Goal: Use online tool/utility: Use online tool/utility

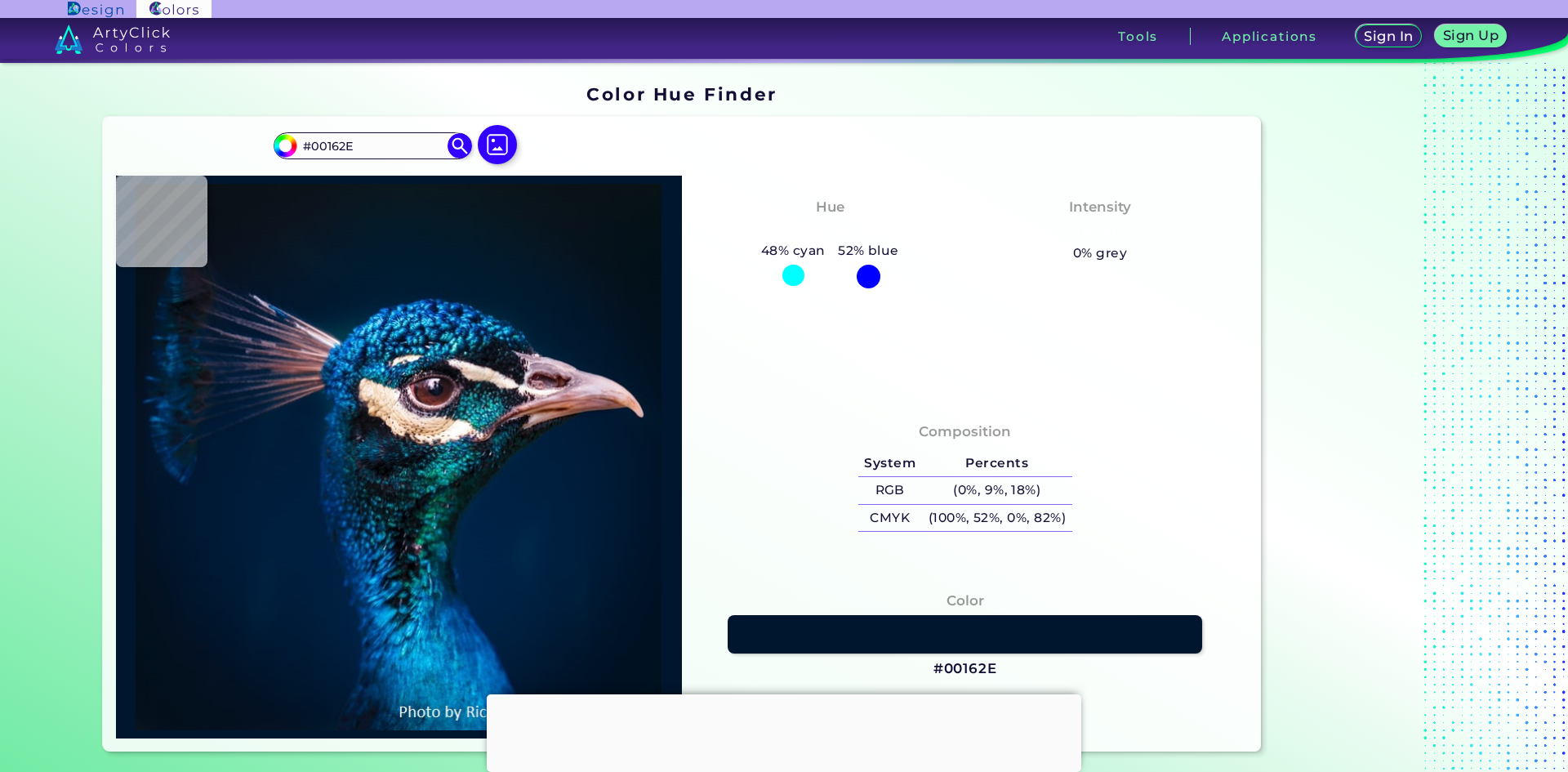
type input "#011327"
type input "#021327"
type input "#021325"
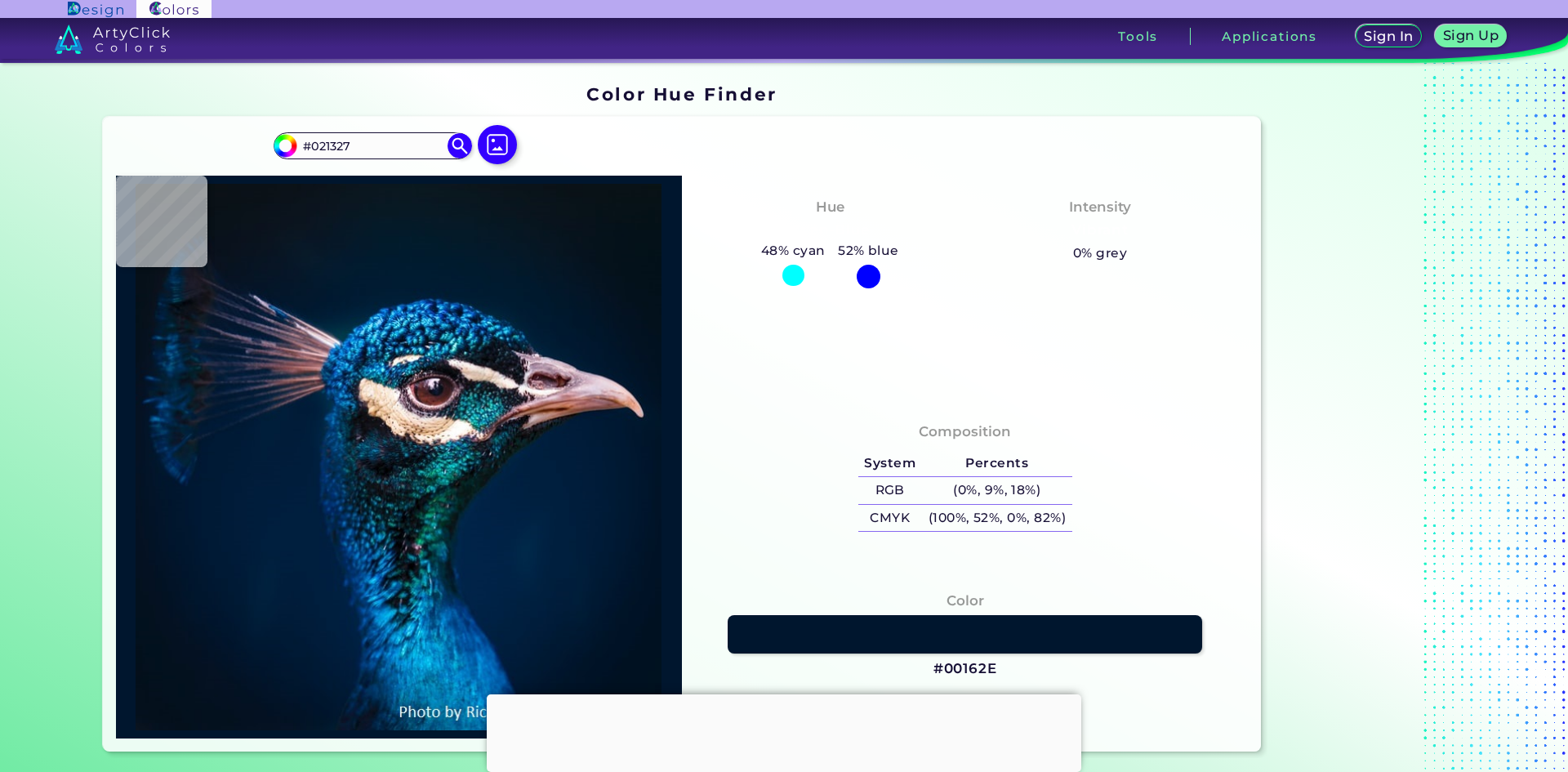
type input "#021325"
type input "#031225"
type input "#031323"
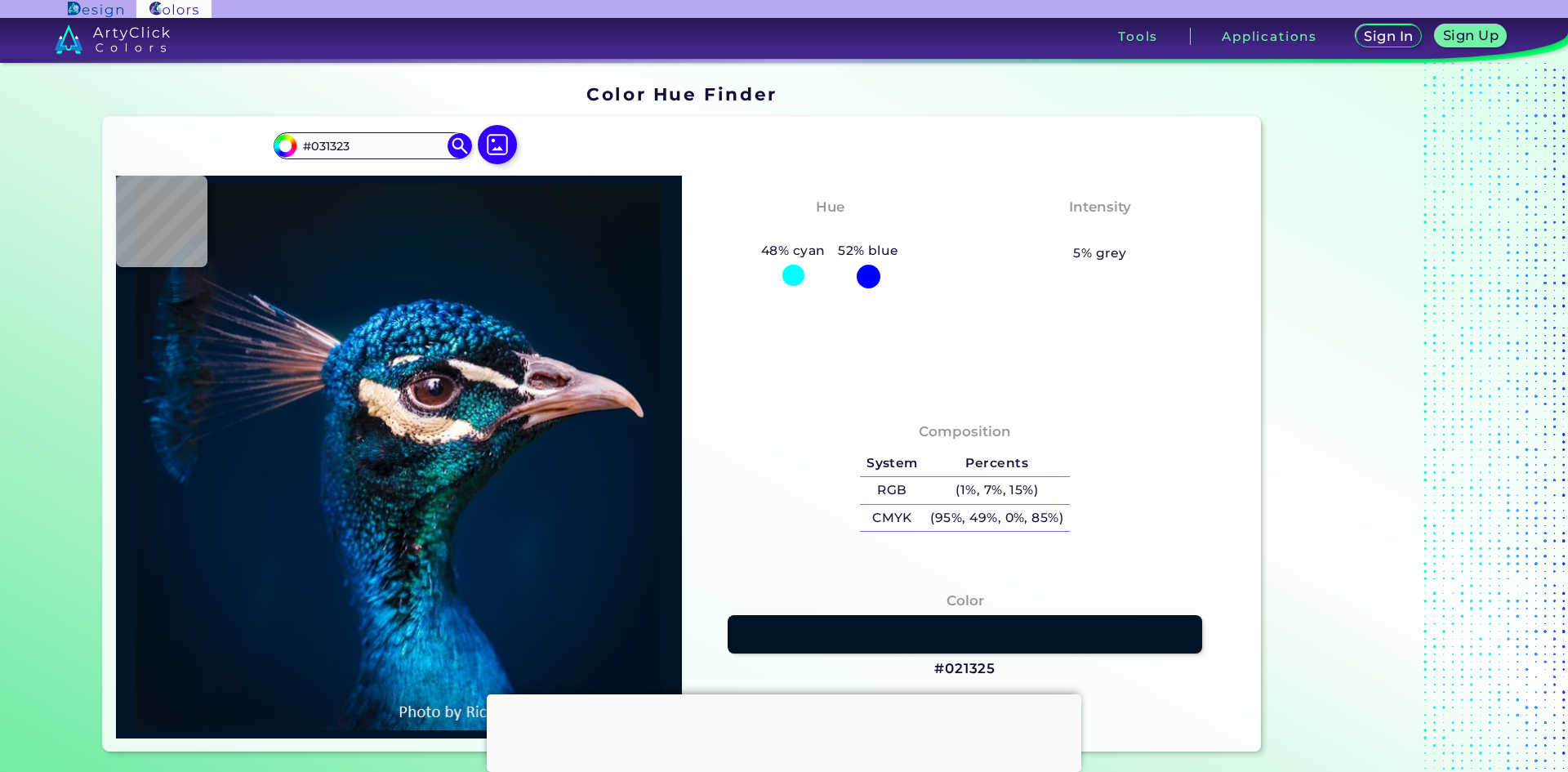
type input "#051223"
type input "#031323"
type input "#021222"
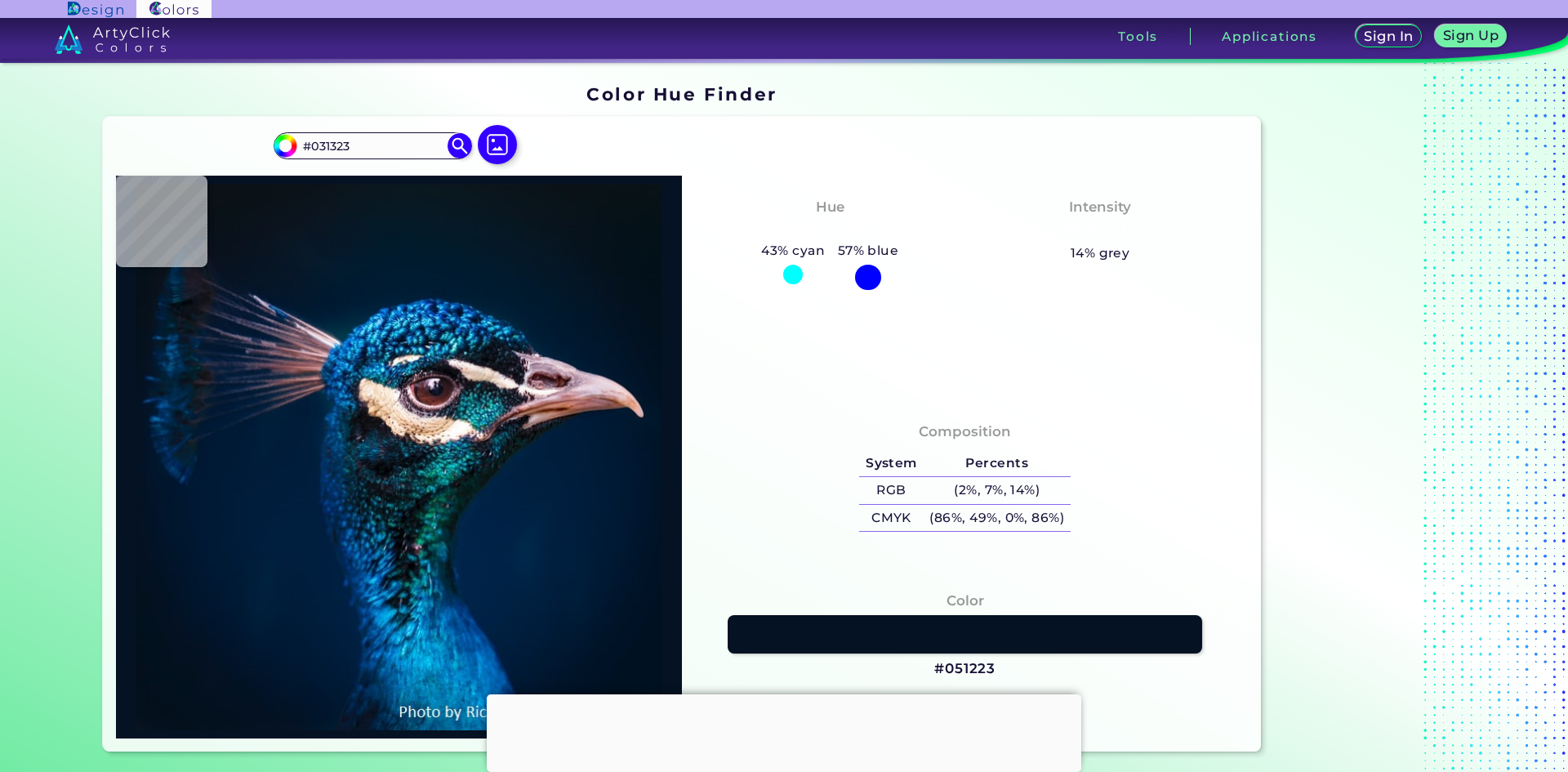
type input "#021222"
type input "#051223"
type input "#000000"
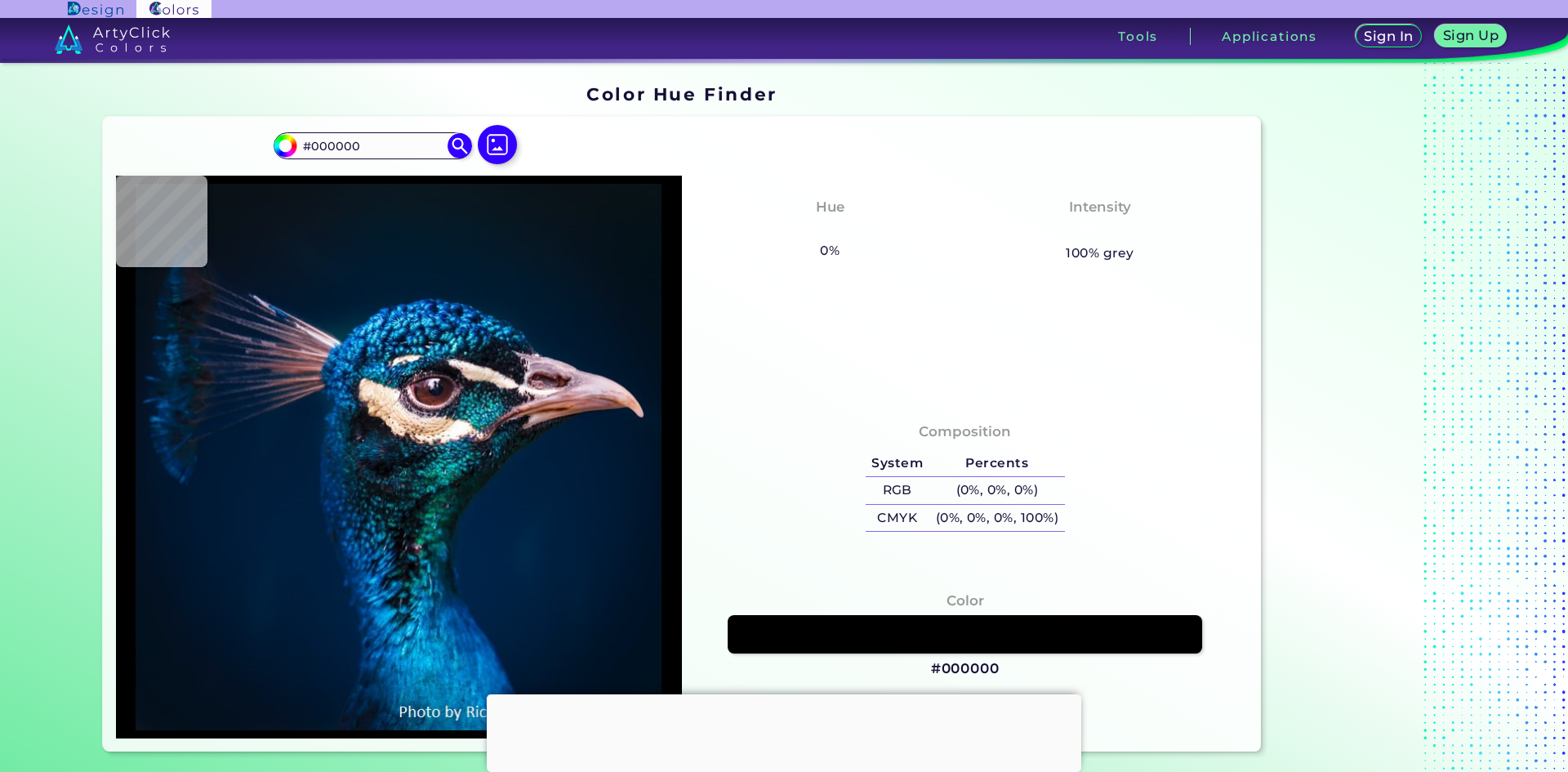
type input "#031323"
type input "#01162b"
type input "#01162B"
type input "#032d57"
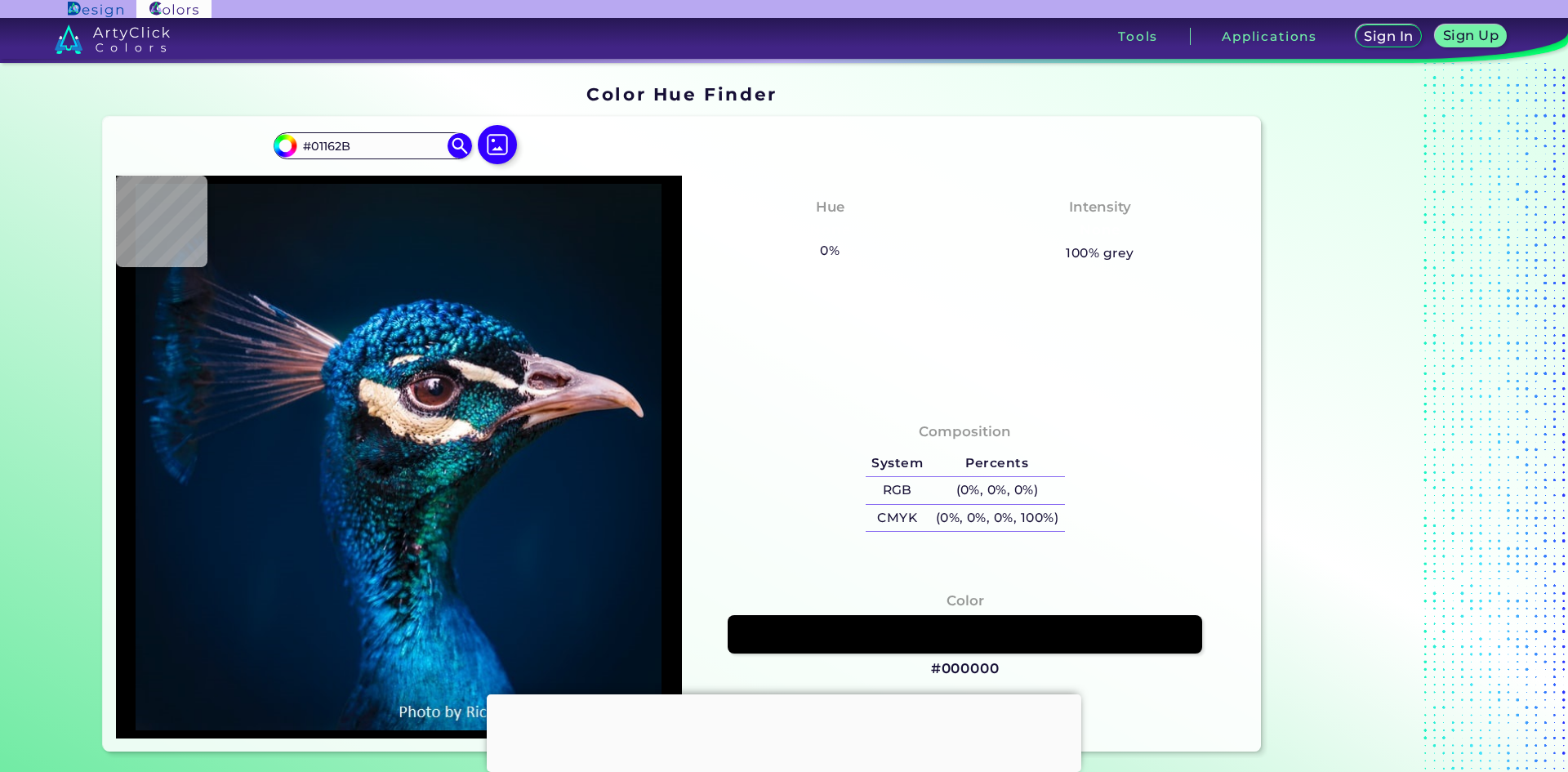
type input "#032D57"
type input "#022956"
type input "#052036"
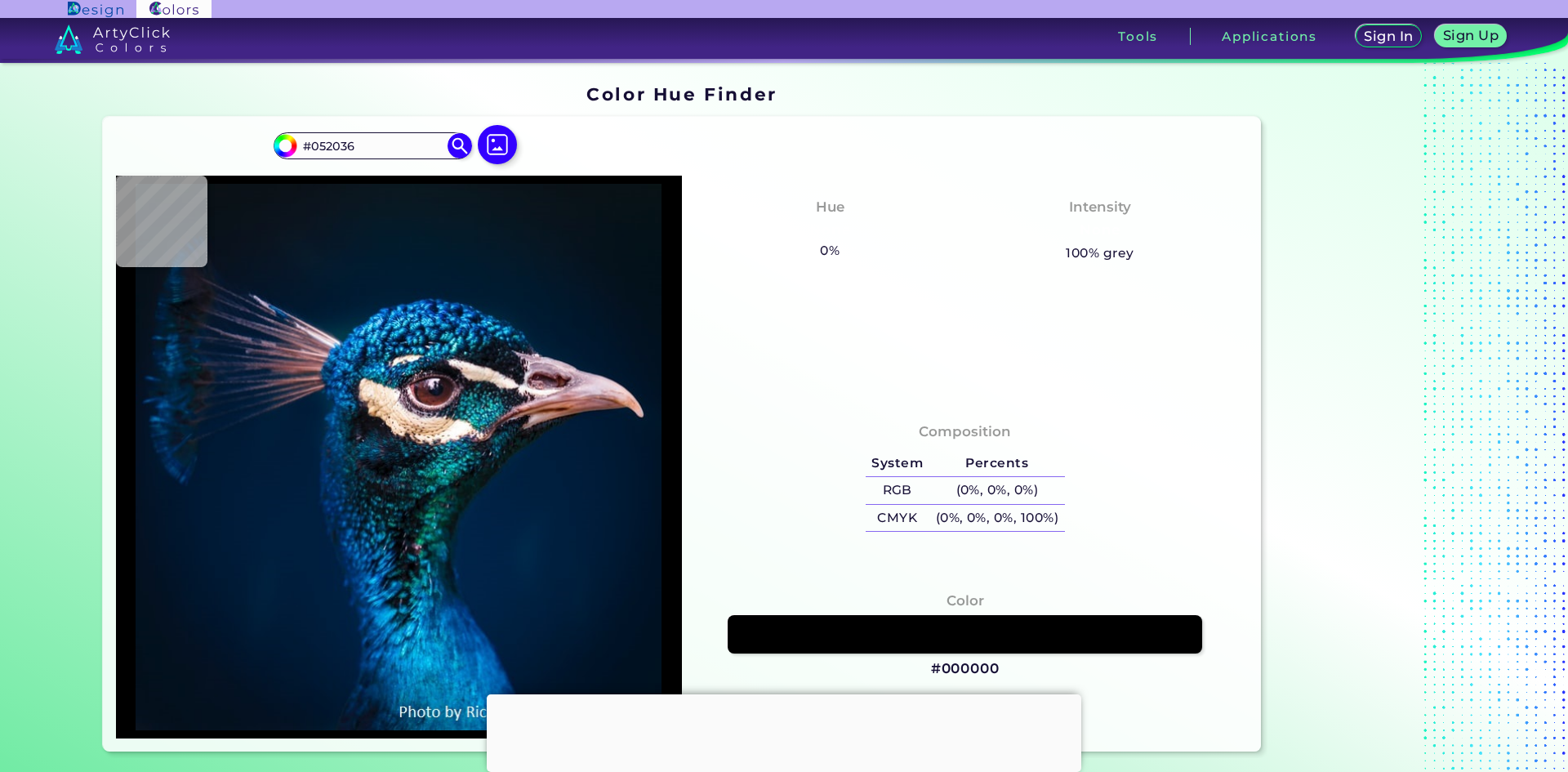
type input "#011d37"
type input "#011D37"
type input "#001832"
type input "#001a35"
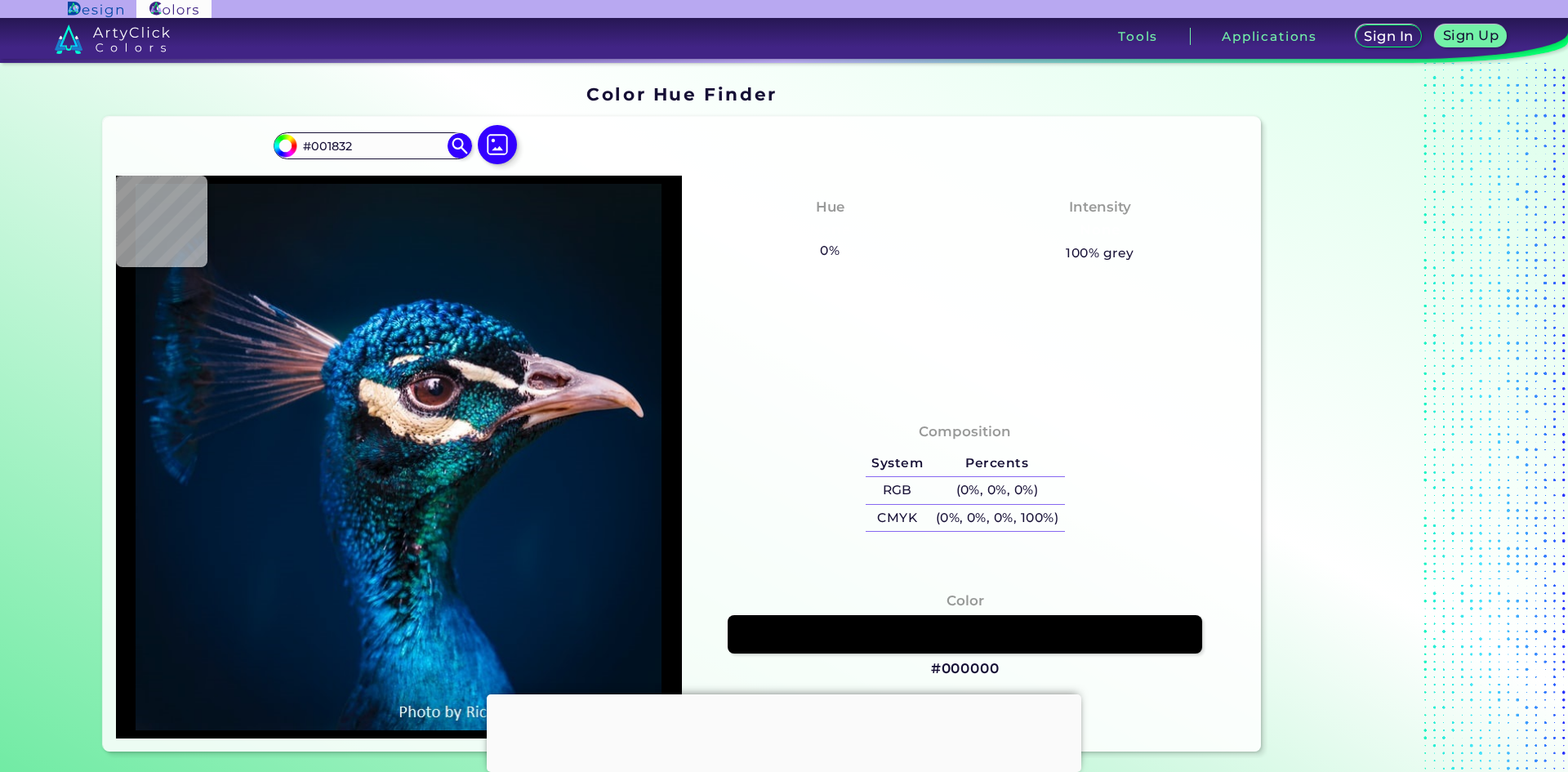
type input "#001A35"
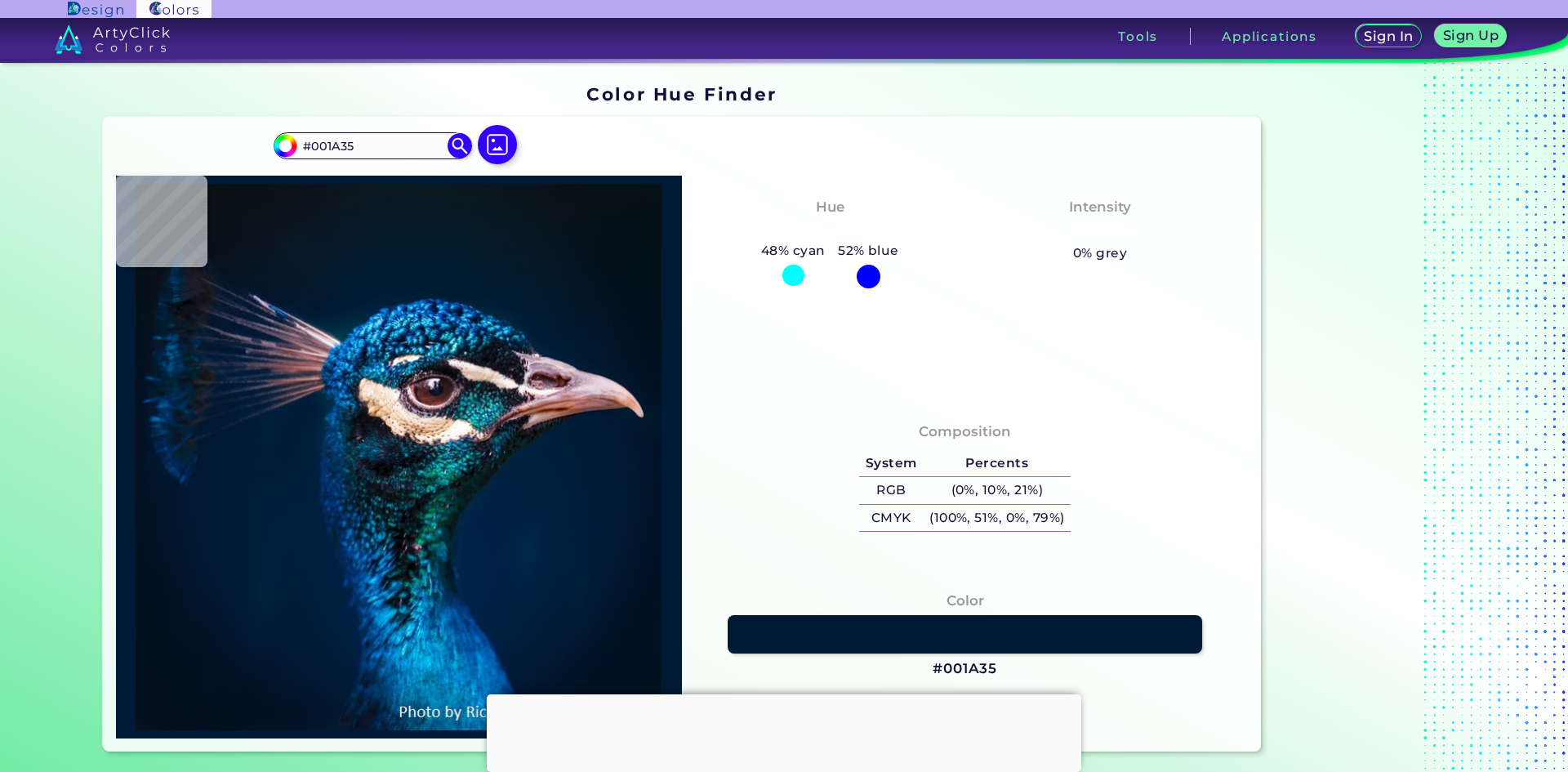
type input "#011b36"
type input "#011B36"
type input "#001b38"
type input "#001B38"
type input "#011c39"
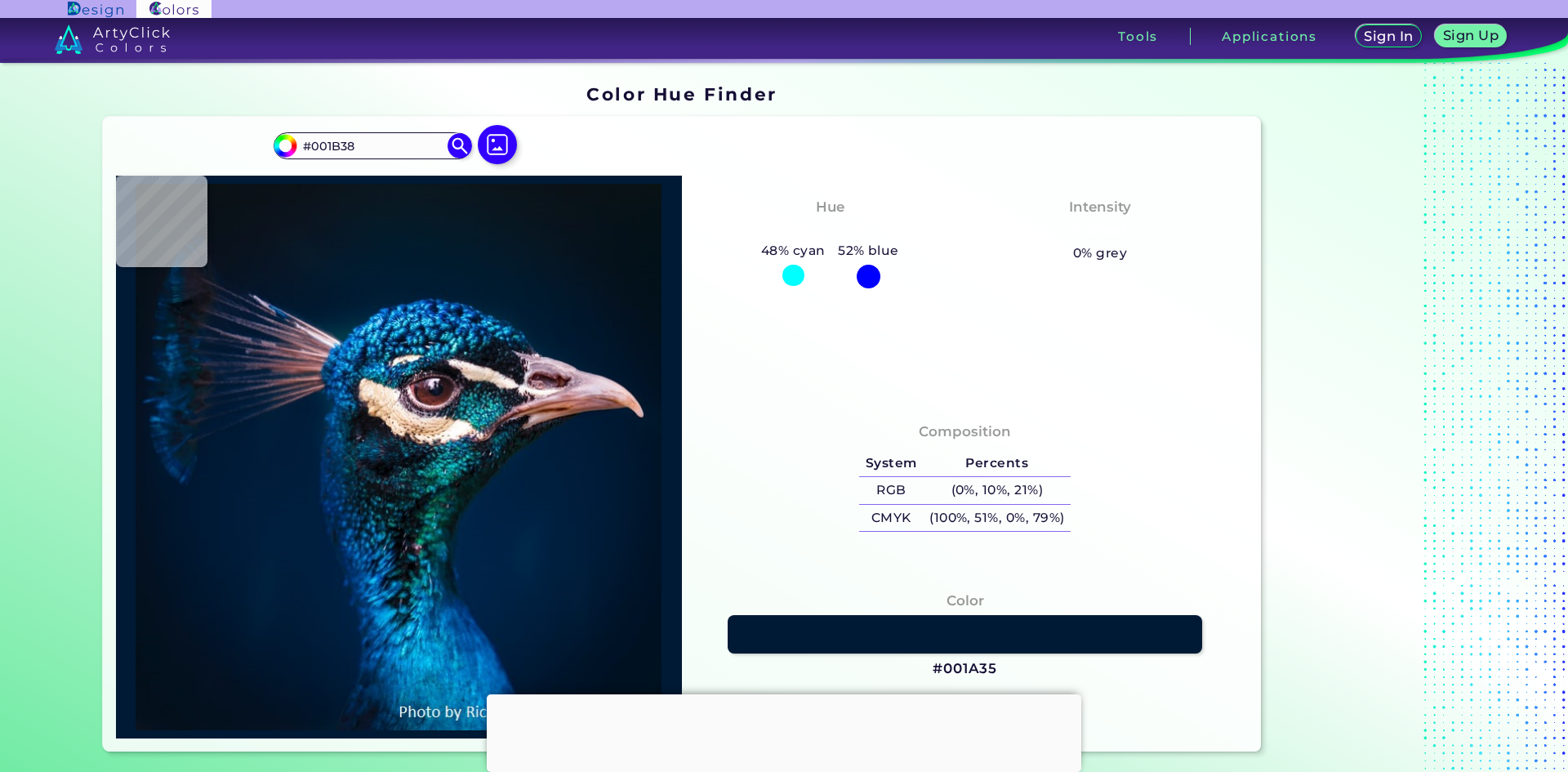
type input "#011C39"
type input "#011b3a"
type input "#011B3A"
type input "#011c3a"
type input "#011C3A"
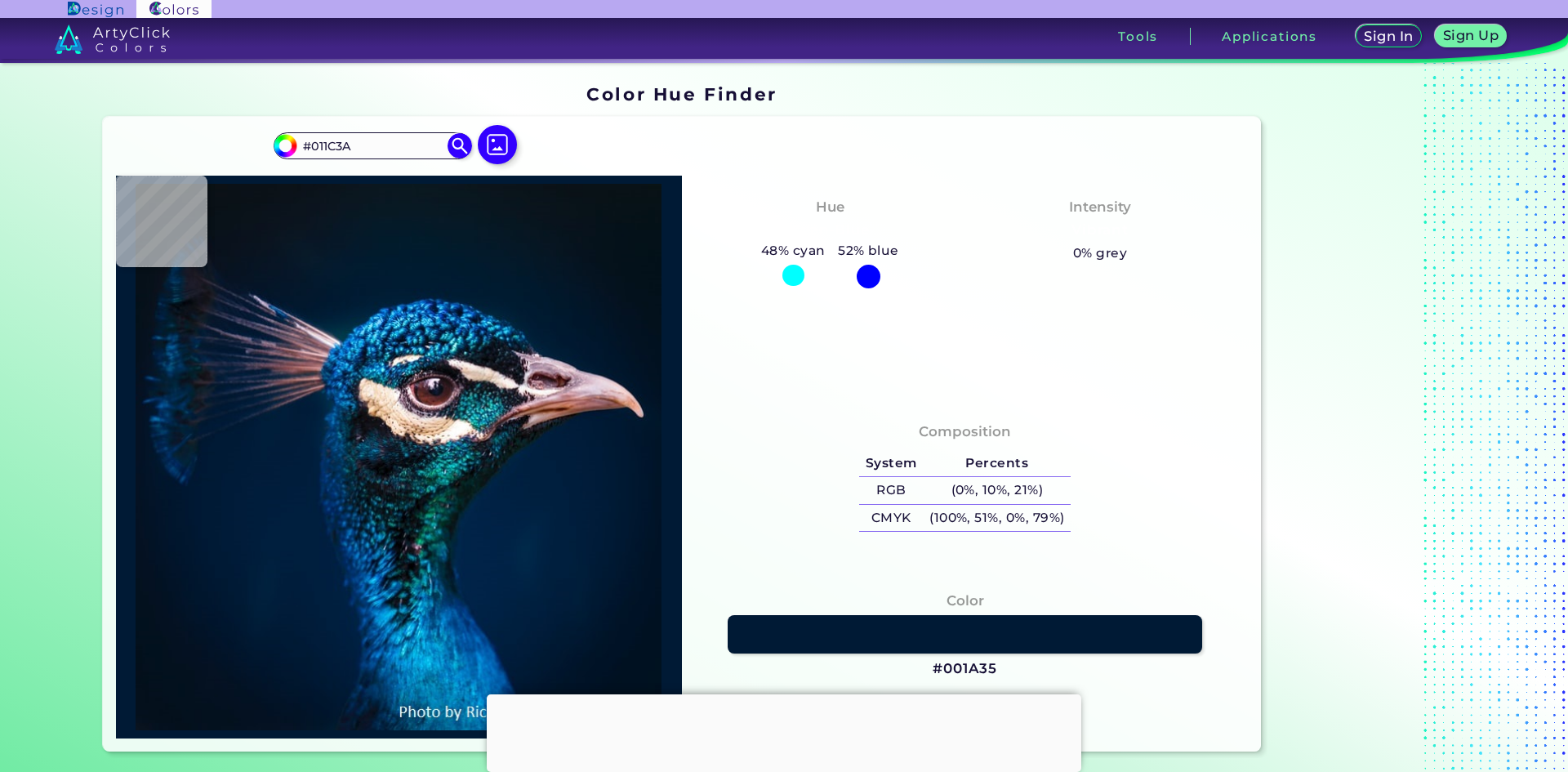
type input "#001d3b"
type input "#001D3B"
type input "#001c3a"
type input "#001C3A"
type input "#021d3b"
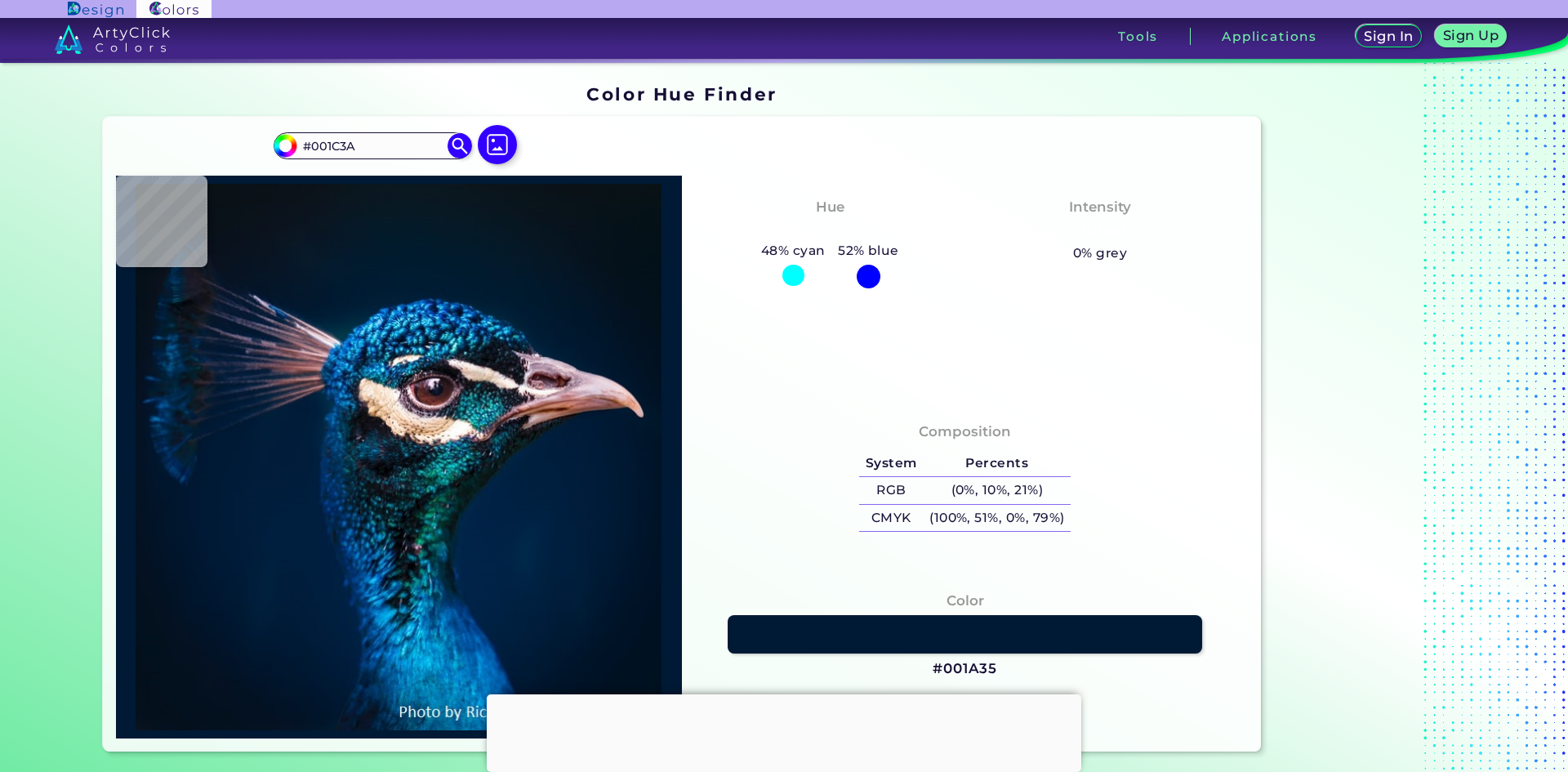
type input "#021D3B"
type input "#011c3a"
type input "#011C3A"
type input "#001b38"
type input "#001B38"
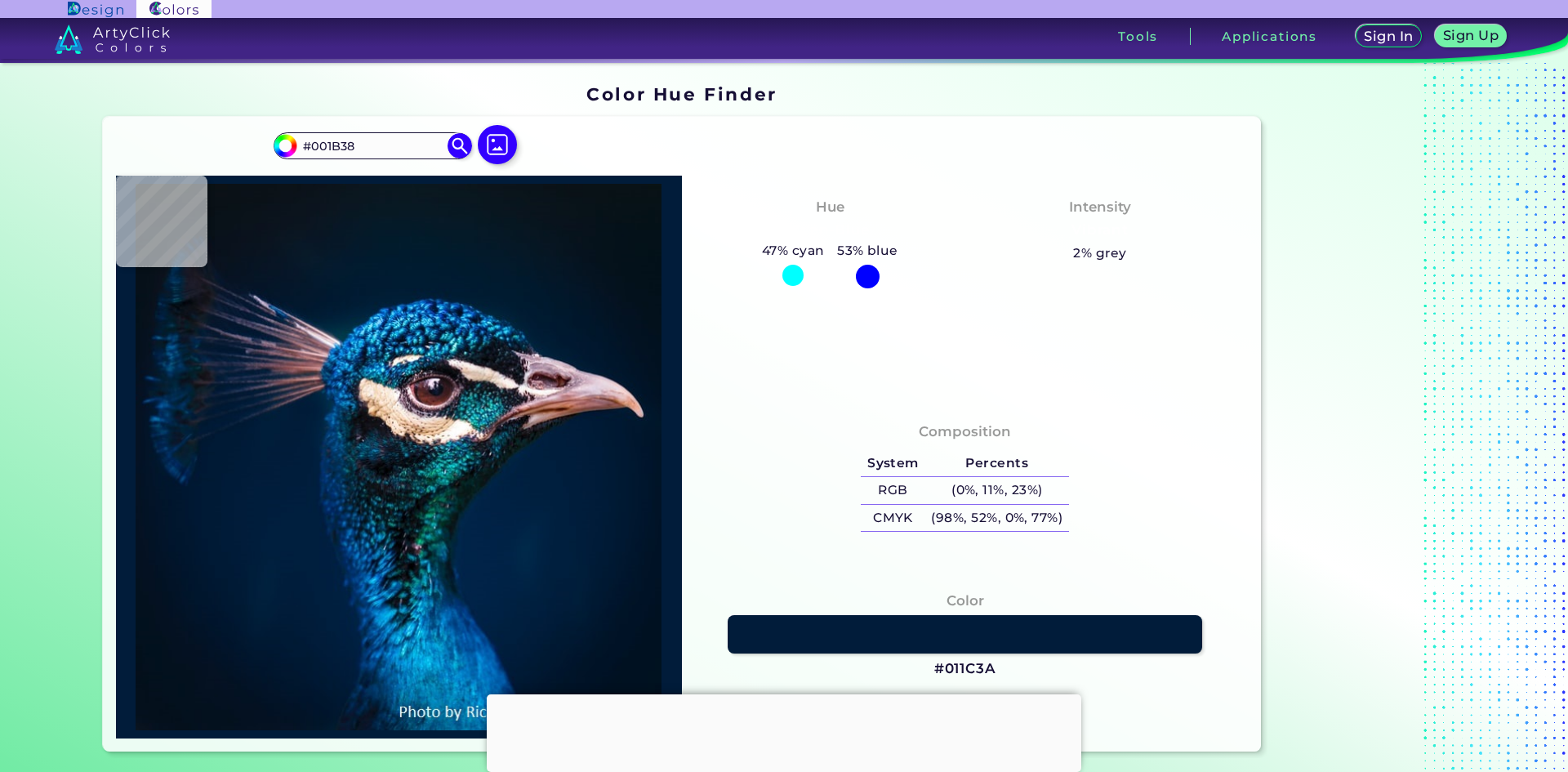
type input "#011c3a"
type input "#011C3A"
type input "#001d3b"
type input "#001D3B"
type input "#001d3d"
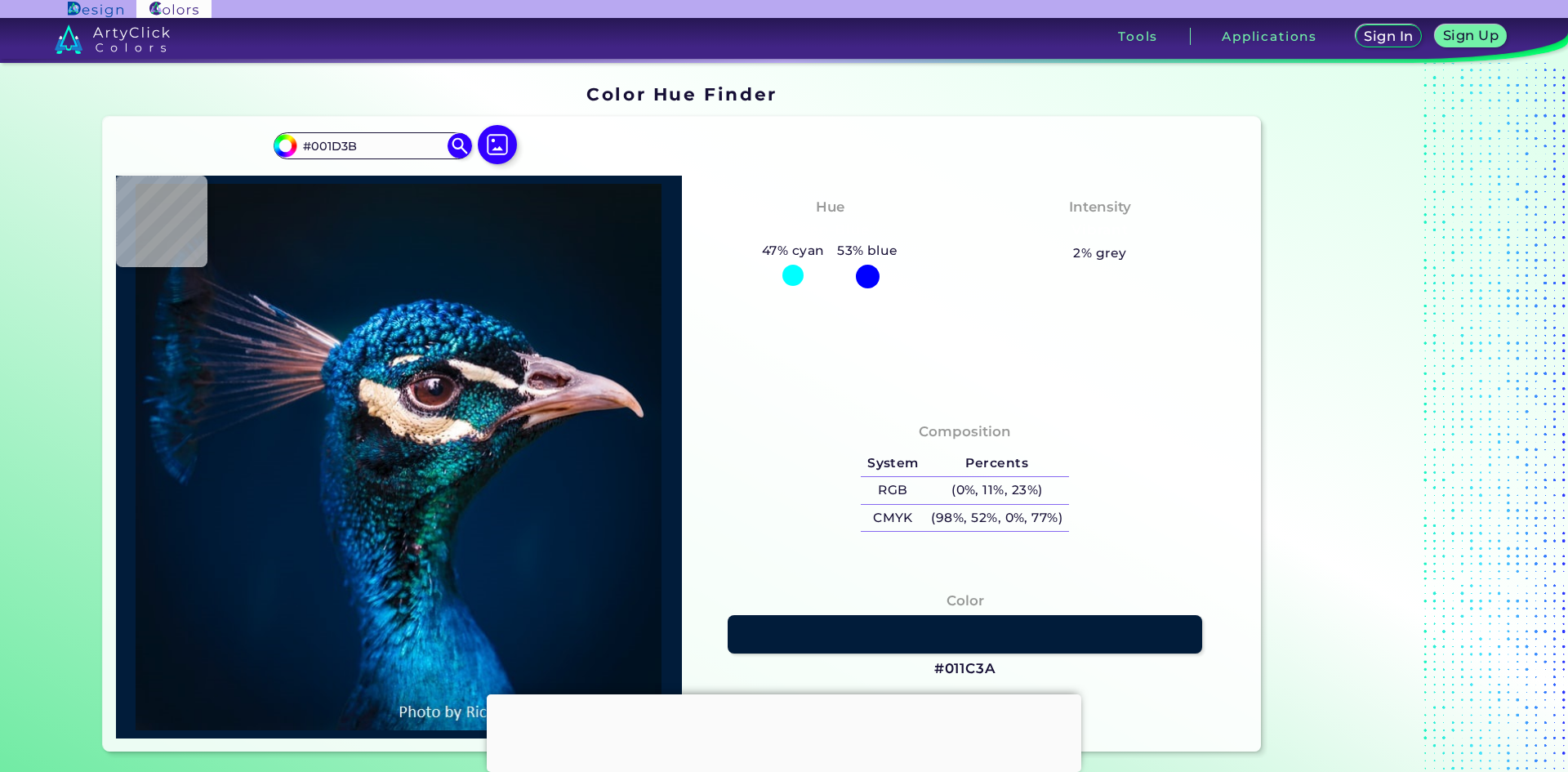
type input "#001D3D"
type input "#011e3e"
type input "#011E3E"
type input "#032a51"
type input "#032A51"
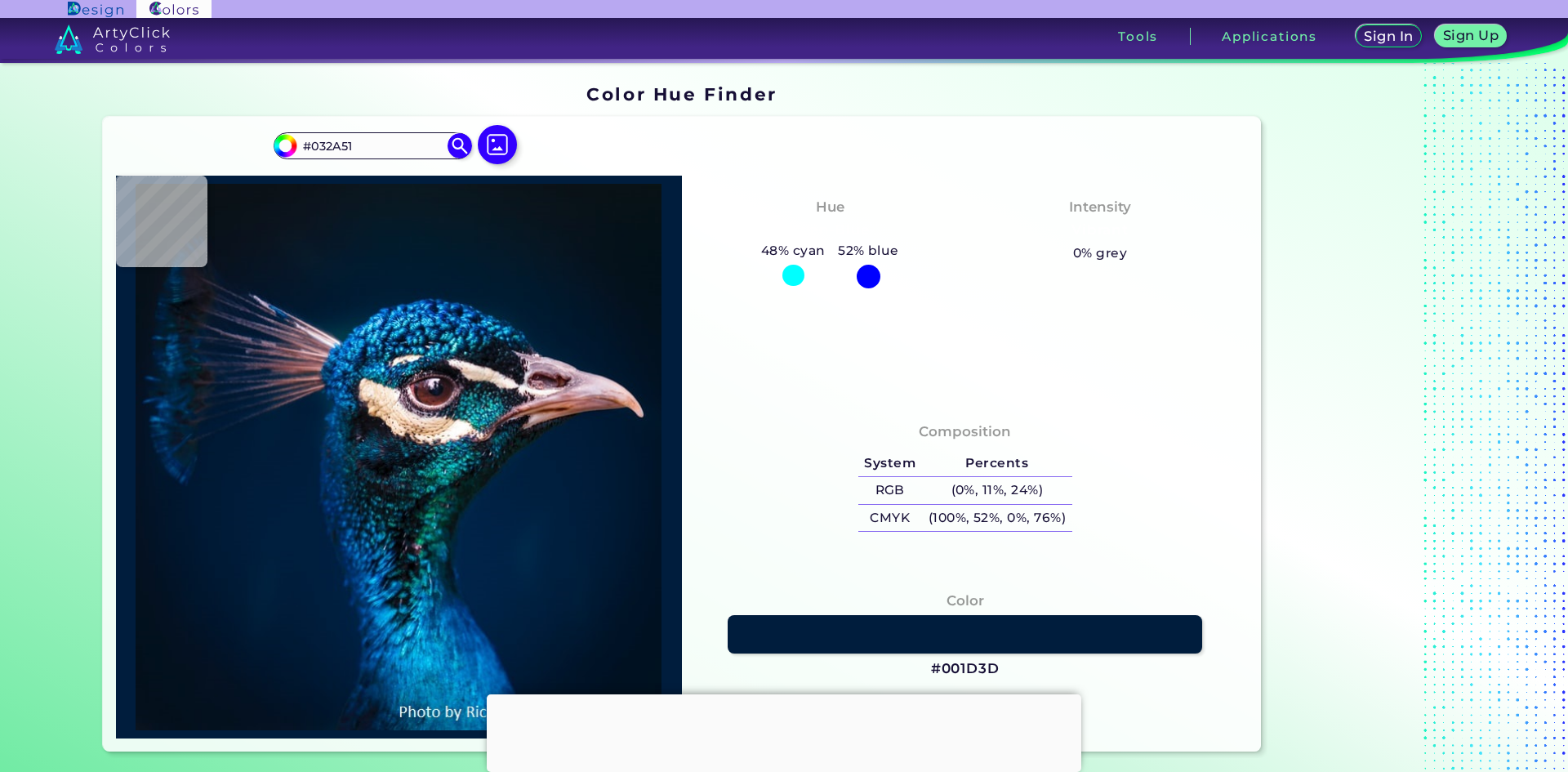
type input "#022a57"
type input "#022A57"
type input "#003b72"
type input "#003B72"
type input "#0e4a79"
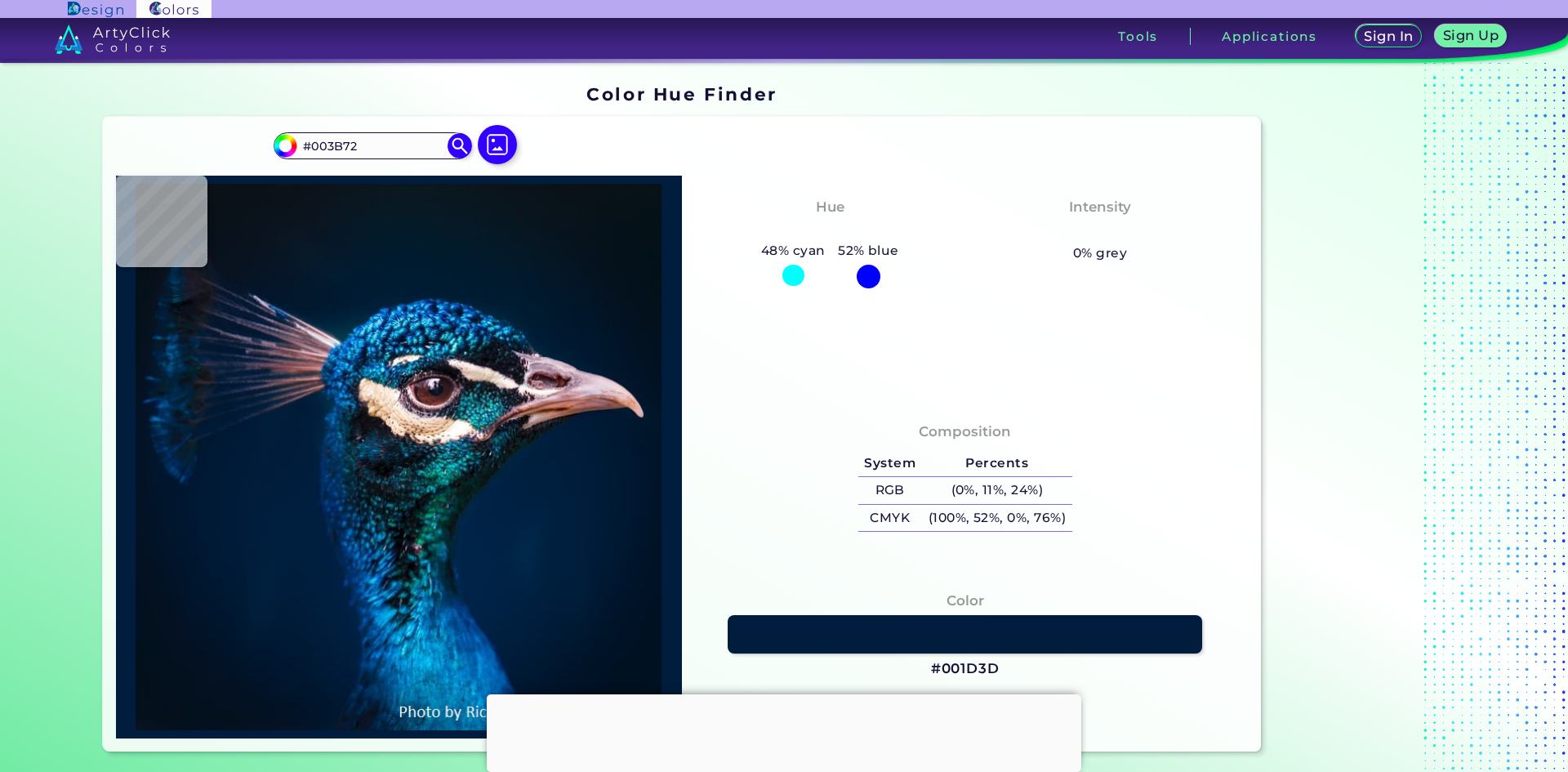
type input "#0E4A79"
type input "#132d3f"
type input "#132D3F"
type input "#021f2e"
type input "#021F2E"
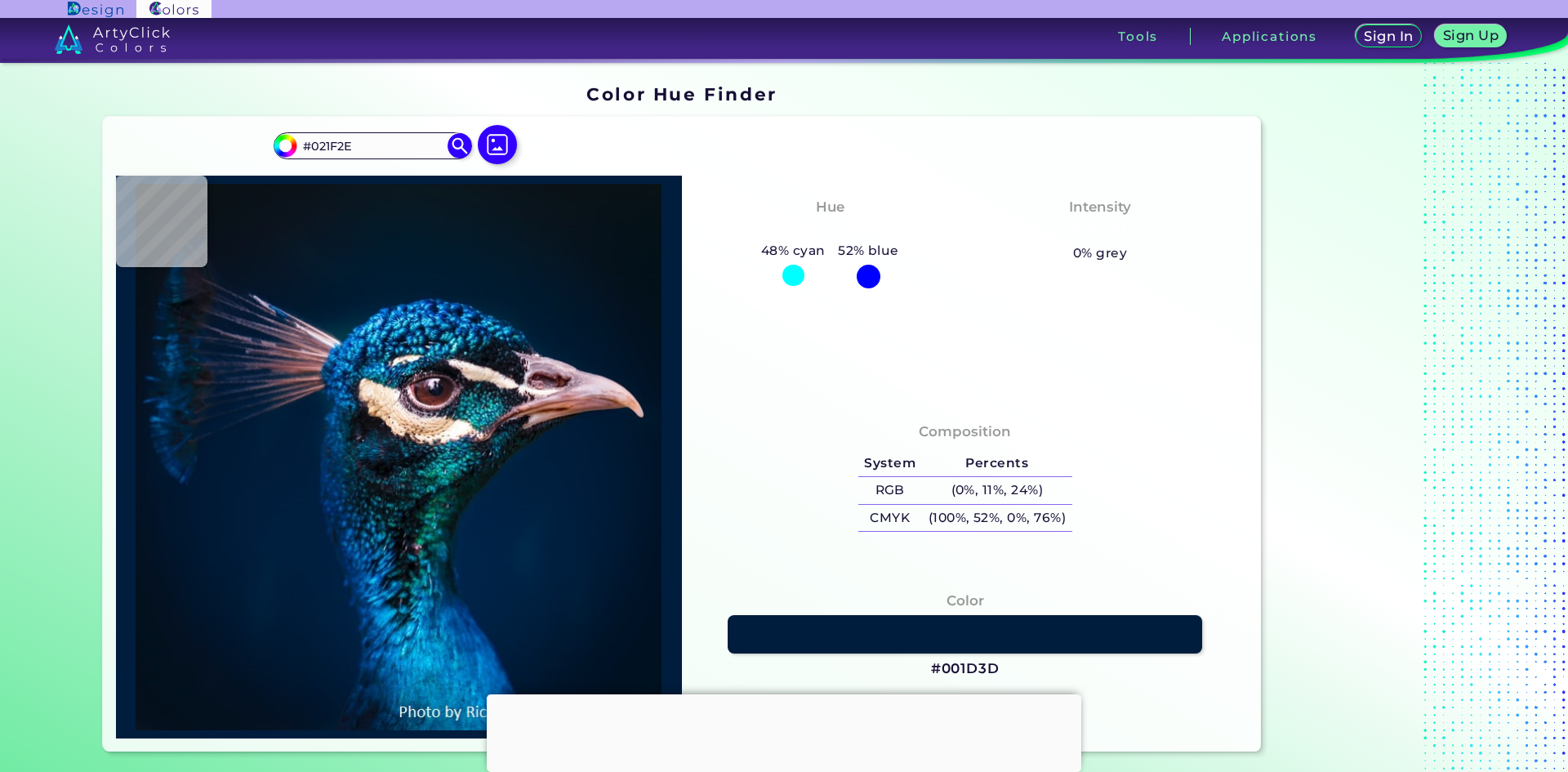
type input "#172a33"
type input "#172A33"
type input "#0b111b"
type input "#0B111B"
type input "#001325"
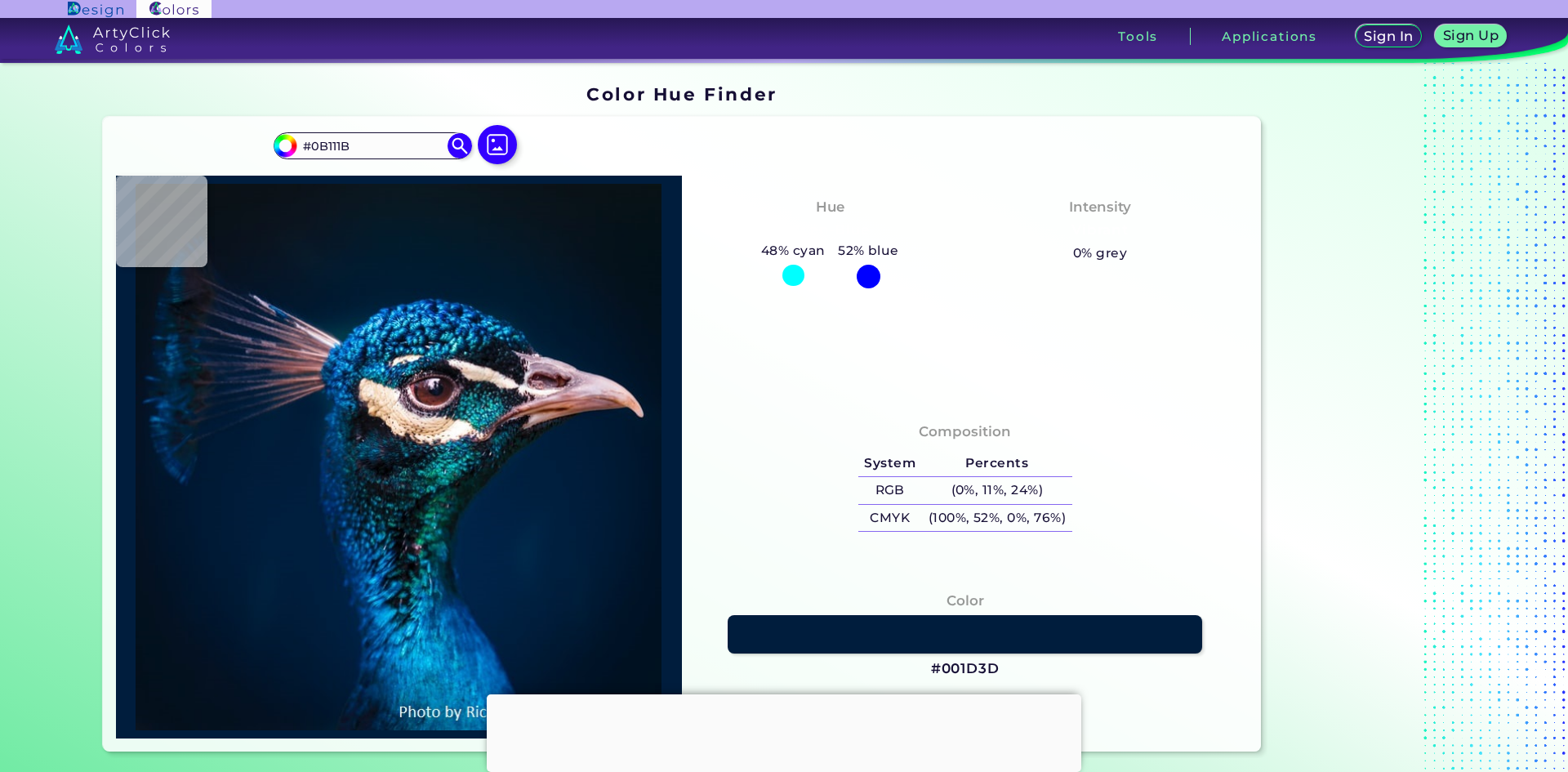
type input "#001325"
type input "#0f9ca9"
type input "#0F9CA9"
type input "#b69992"
type input "#B69992"
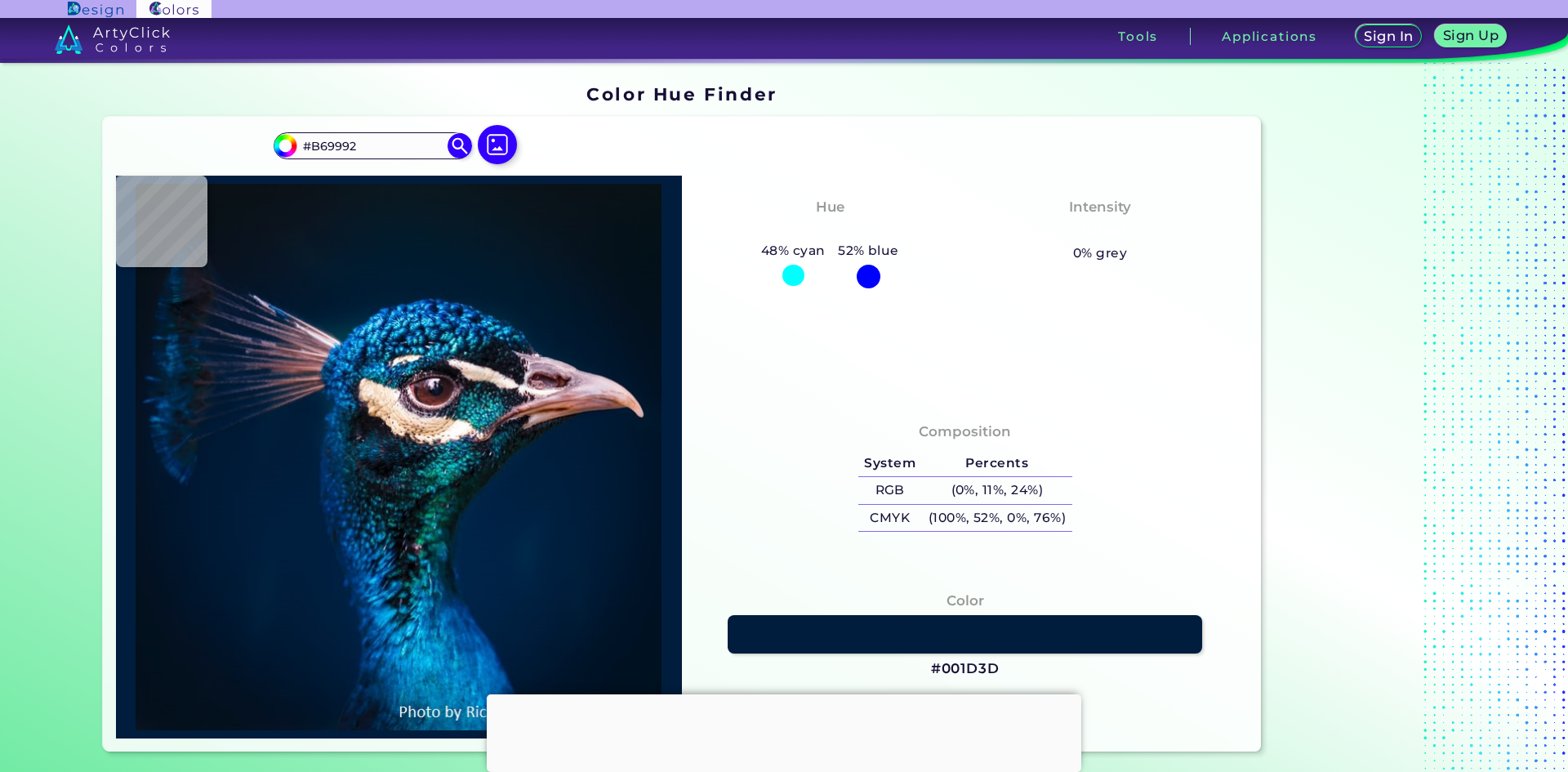
type input "#1d1c22"
type input "#1D1C22"
type input "#100b08"
type input "#100B08"
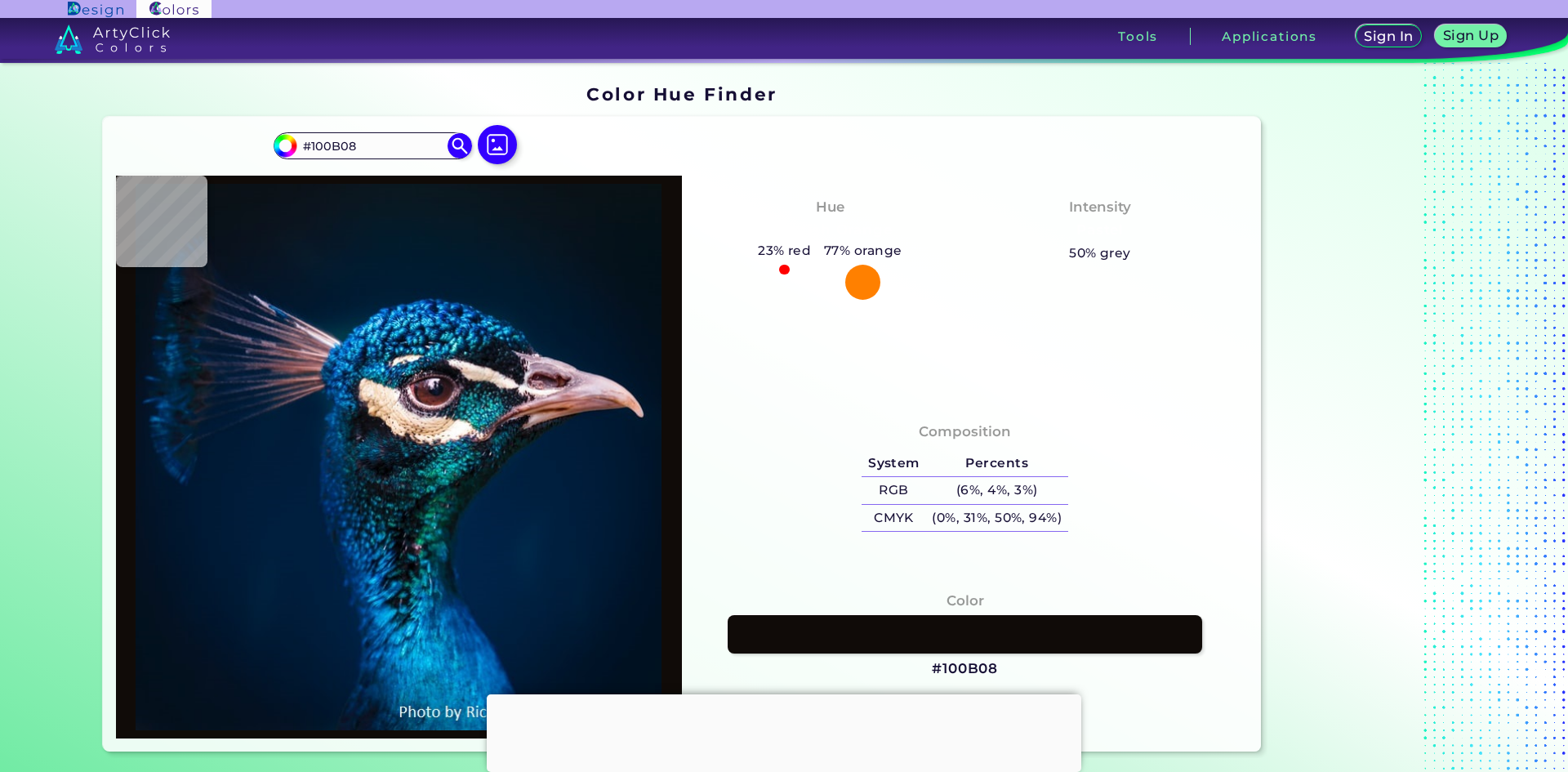
type input "#eca588"
type input "#ECA588"
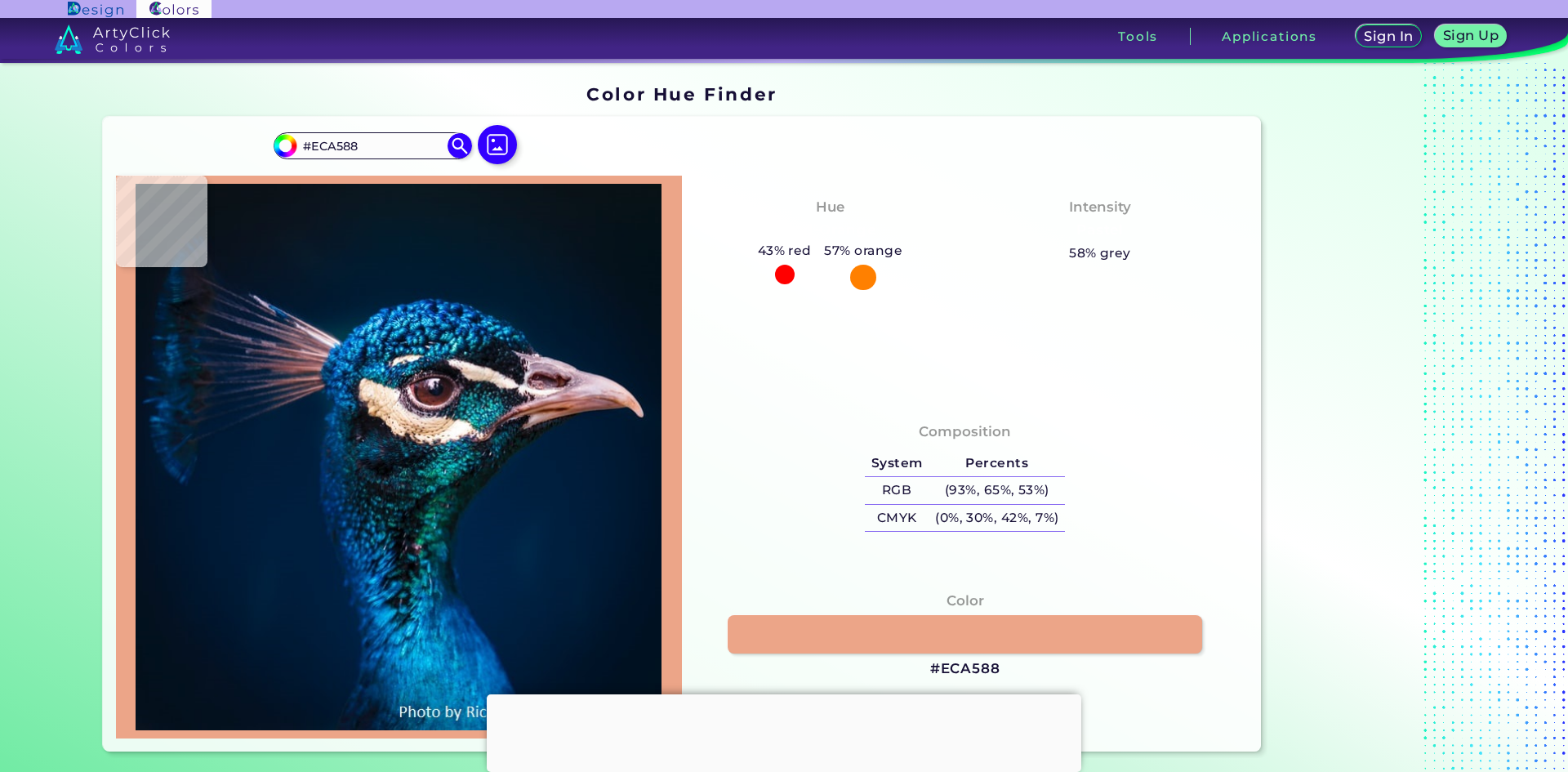
type input "#000000"
type input "#03111c"
type input "#03111C"
type input "#03111e"
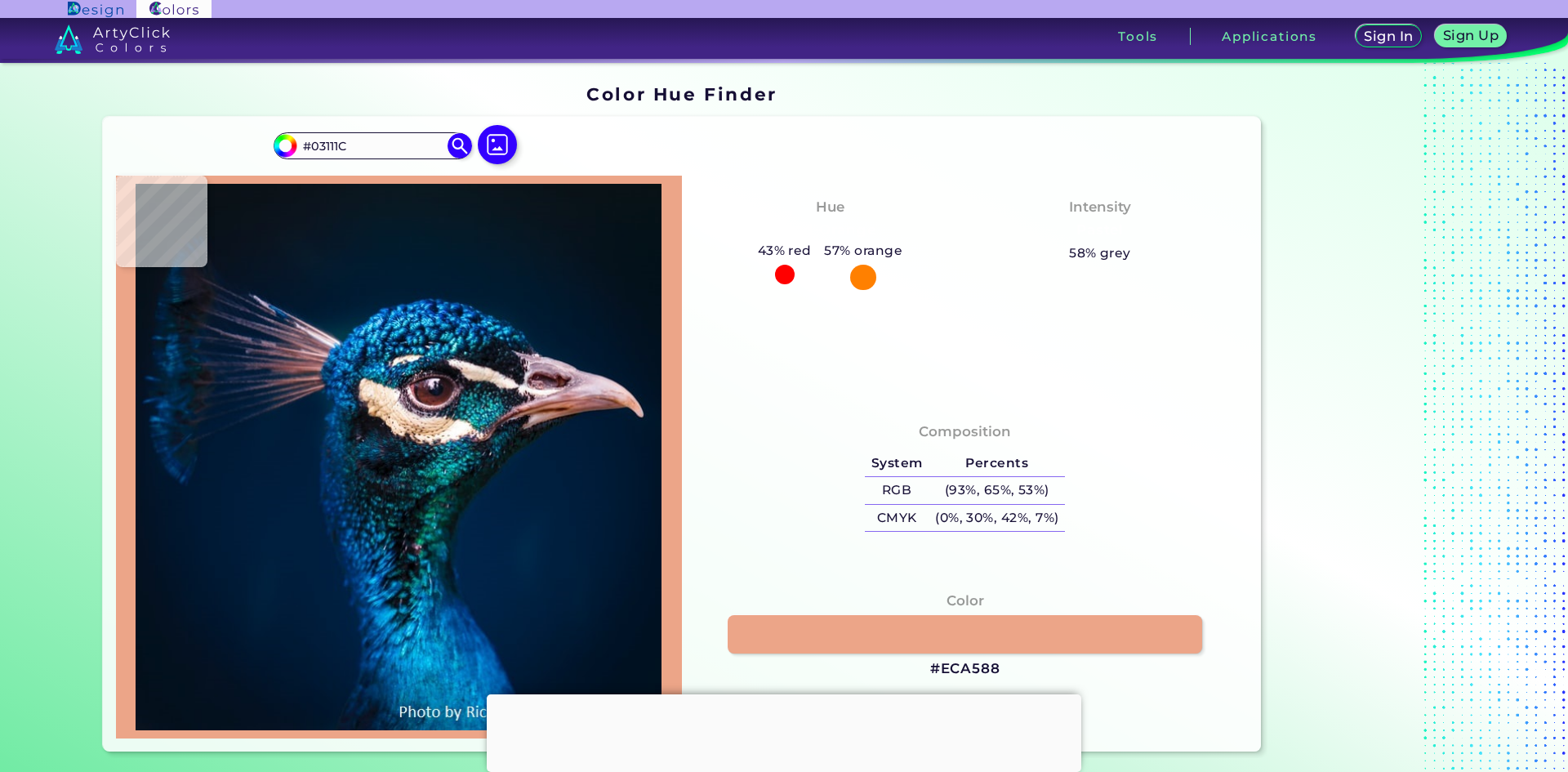
type input "#03111E"
type input "#021221"
type input "#00182e"
type input "#00182E"
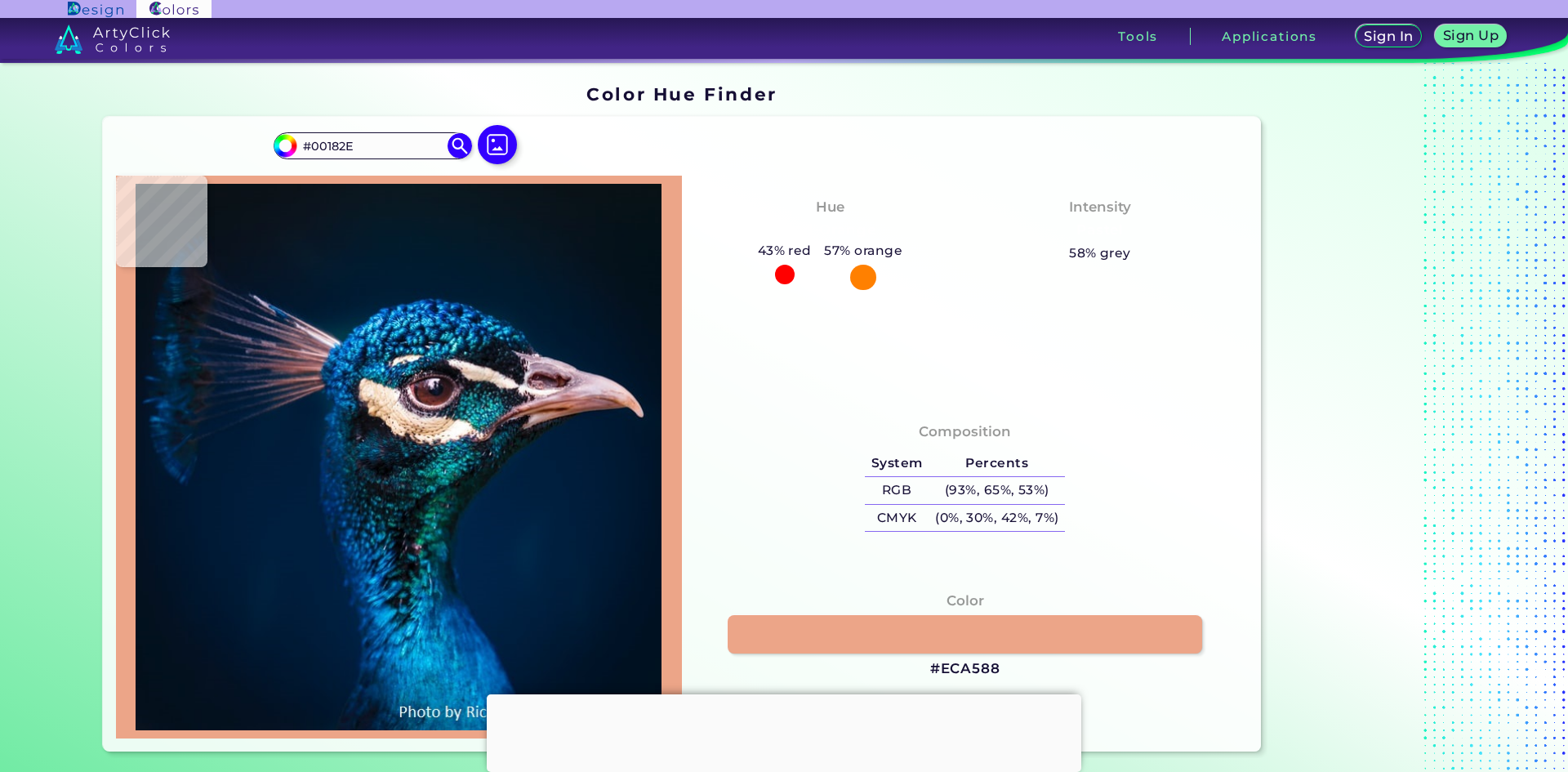
type input "#001e33"
type input "#001E33"
type input "#0e4786"
type input "#0E4786"
type input "#29a8d5"
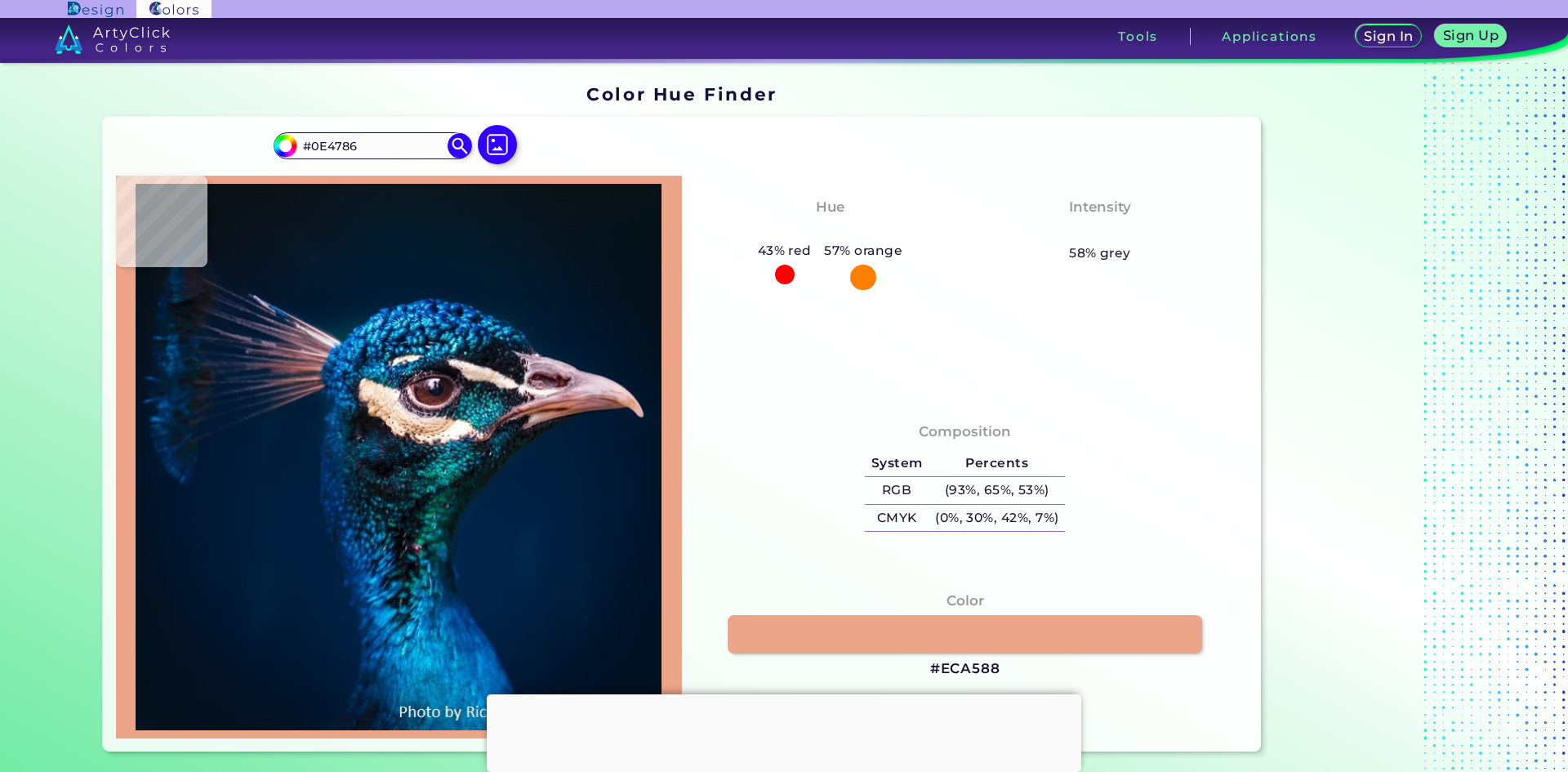
type input "#29A8D5"
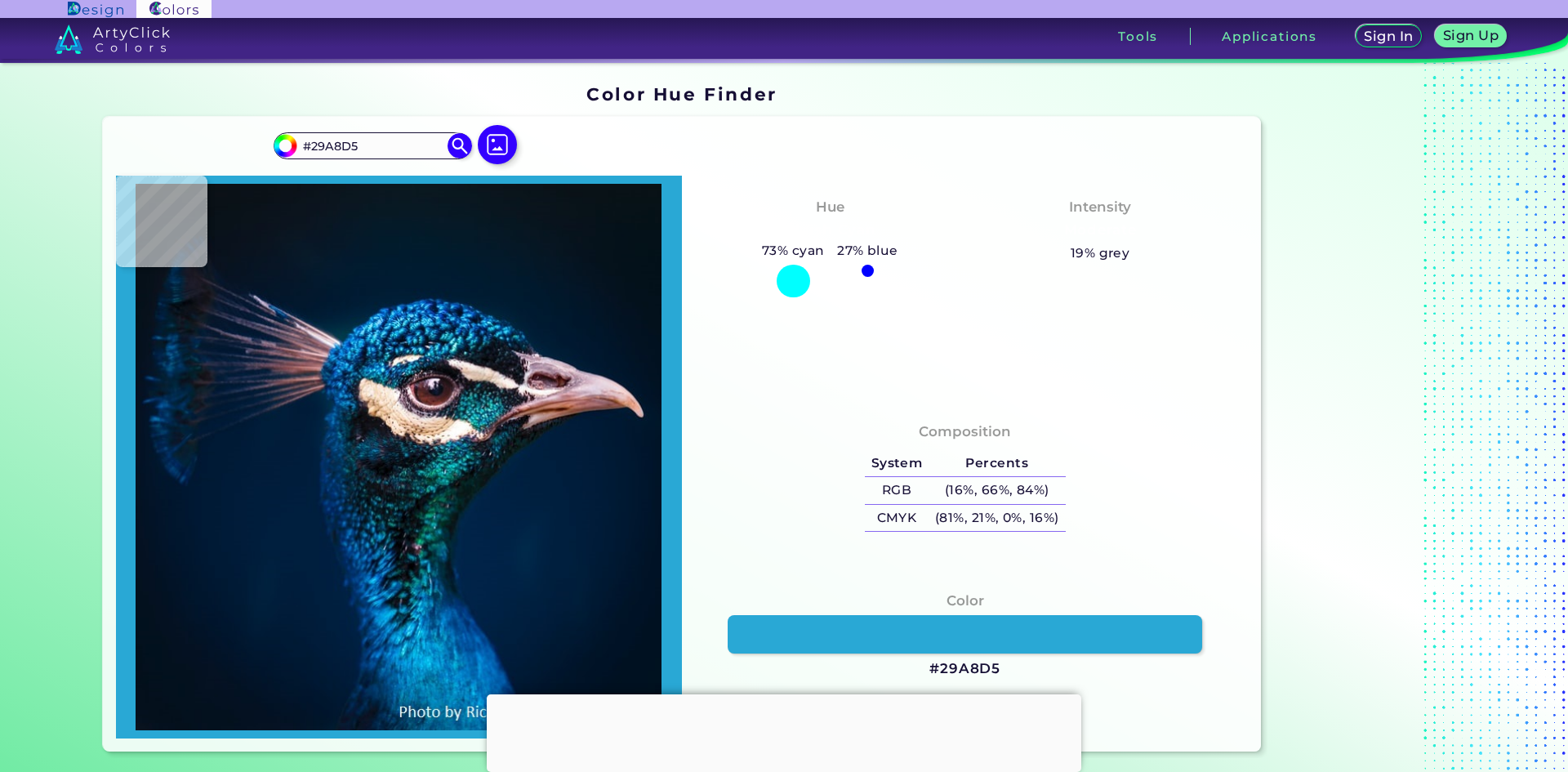
type input "#002858"
type input "#006ea4"
type input "#006EA4"
type input "#04649d"
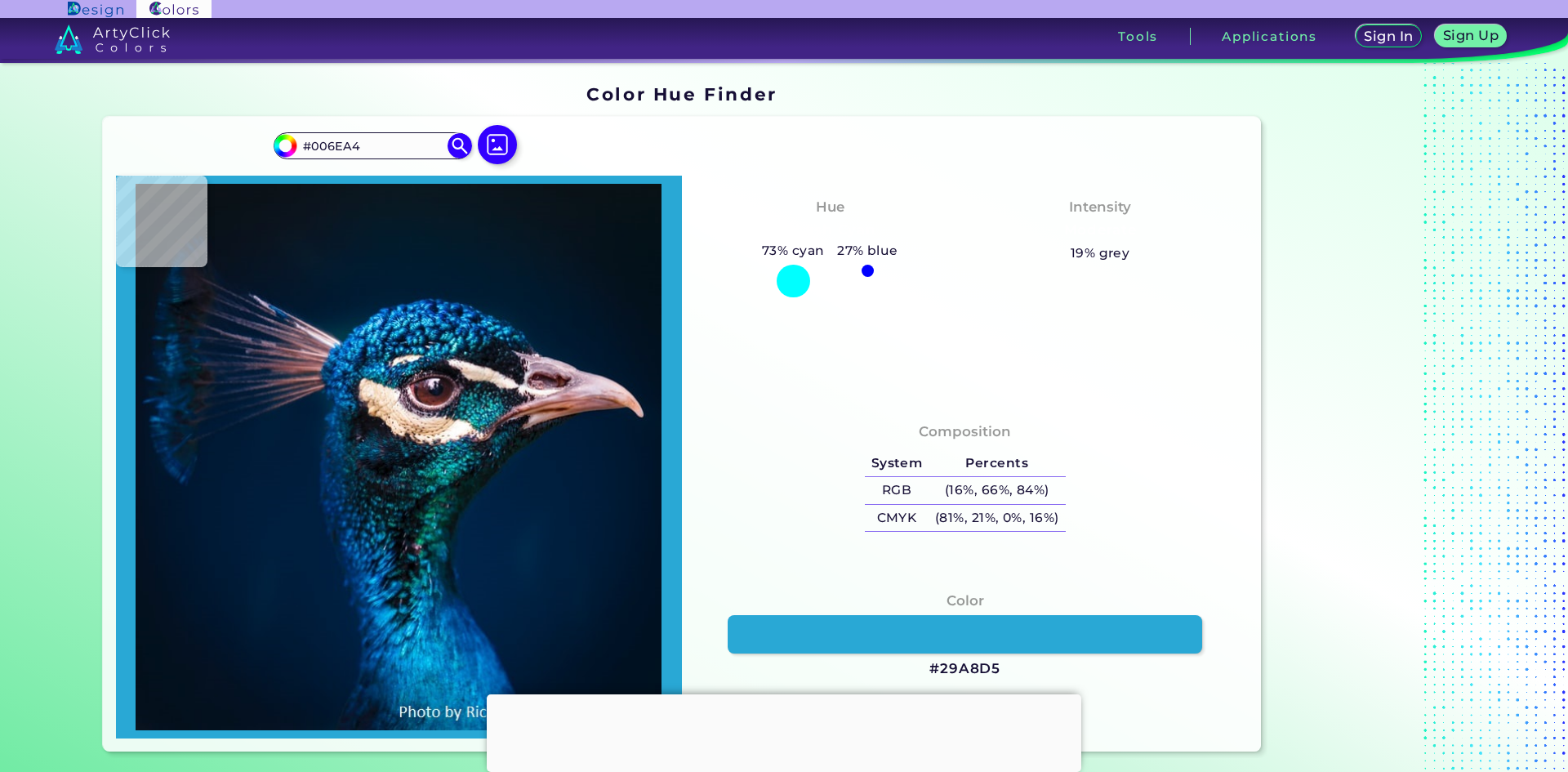
type input "#04649D"
type input "#117bb8"
type input "#117BB8"
type input "#21a4e1"
type input "#21A4E1"
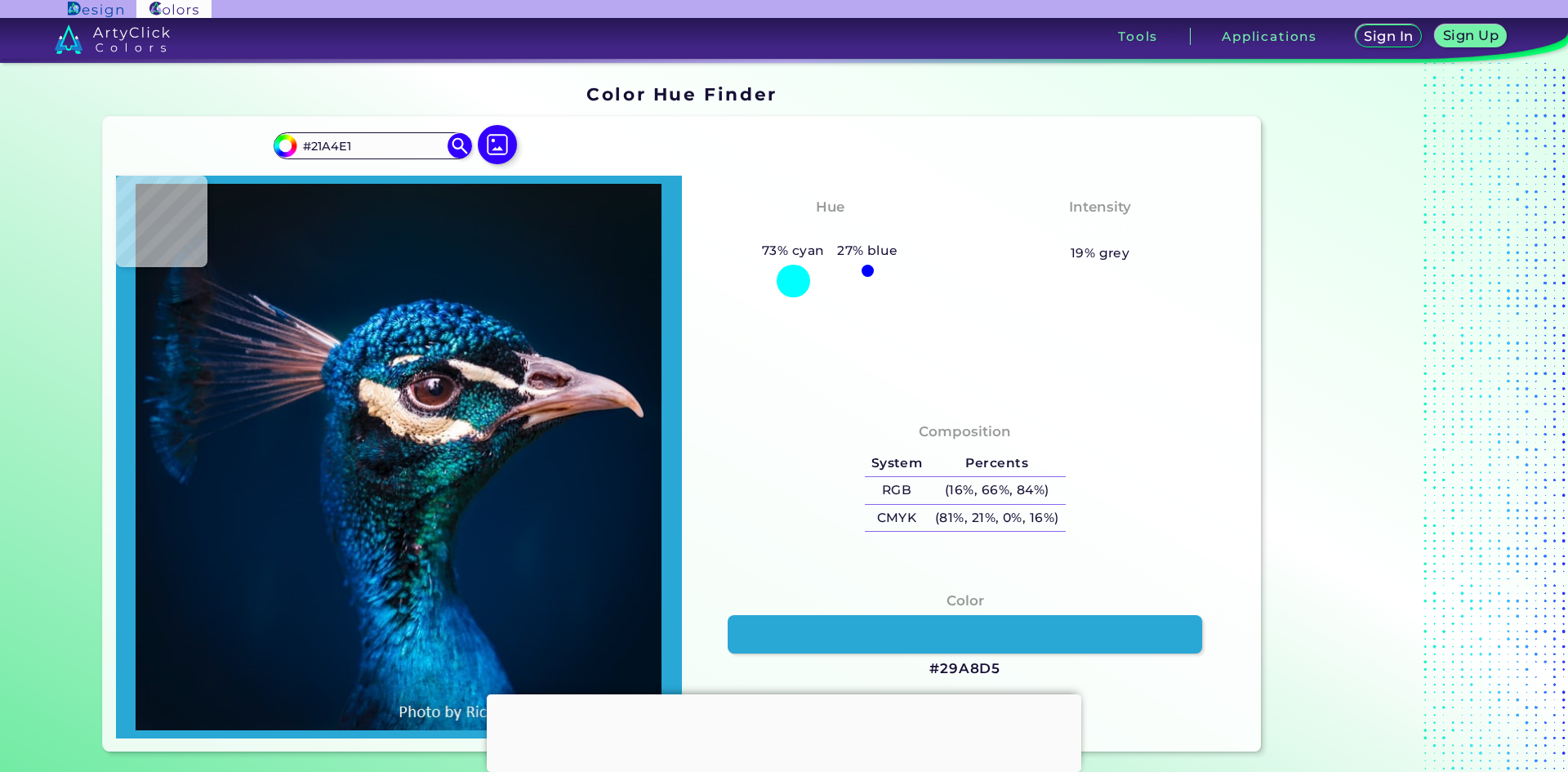
type input "#1485c4"
type input "#1485C4"
type input "#0c8fca"
type input "#0C8FCA"
type input "#0899c7"
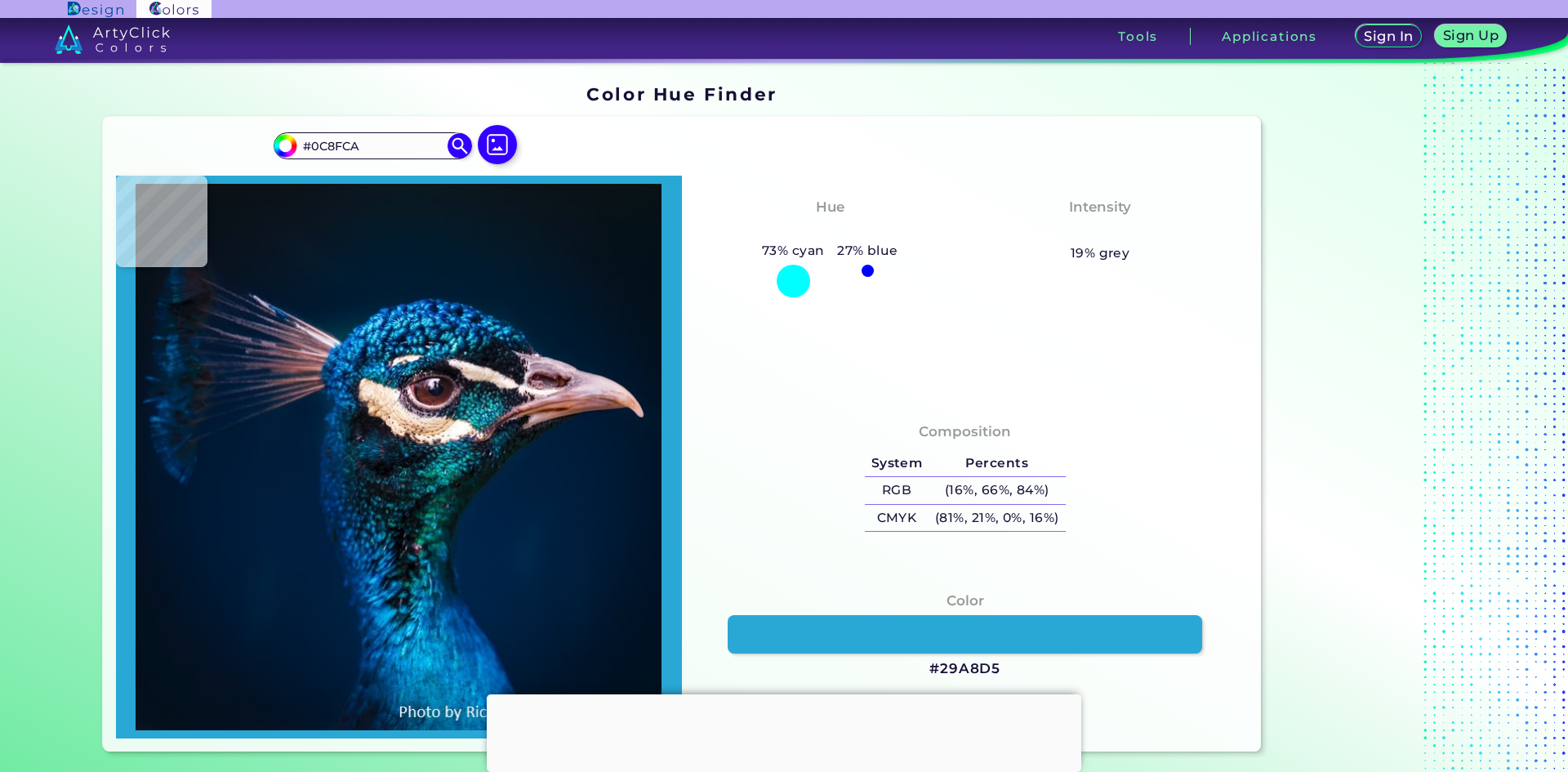
type input "#0899C7"
type input "#26bdda"
type input "#26BDDA"
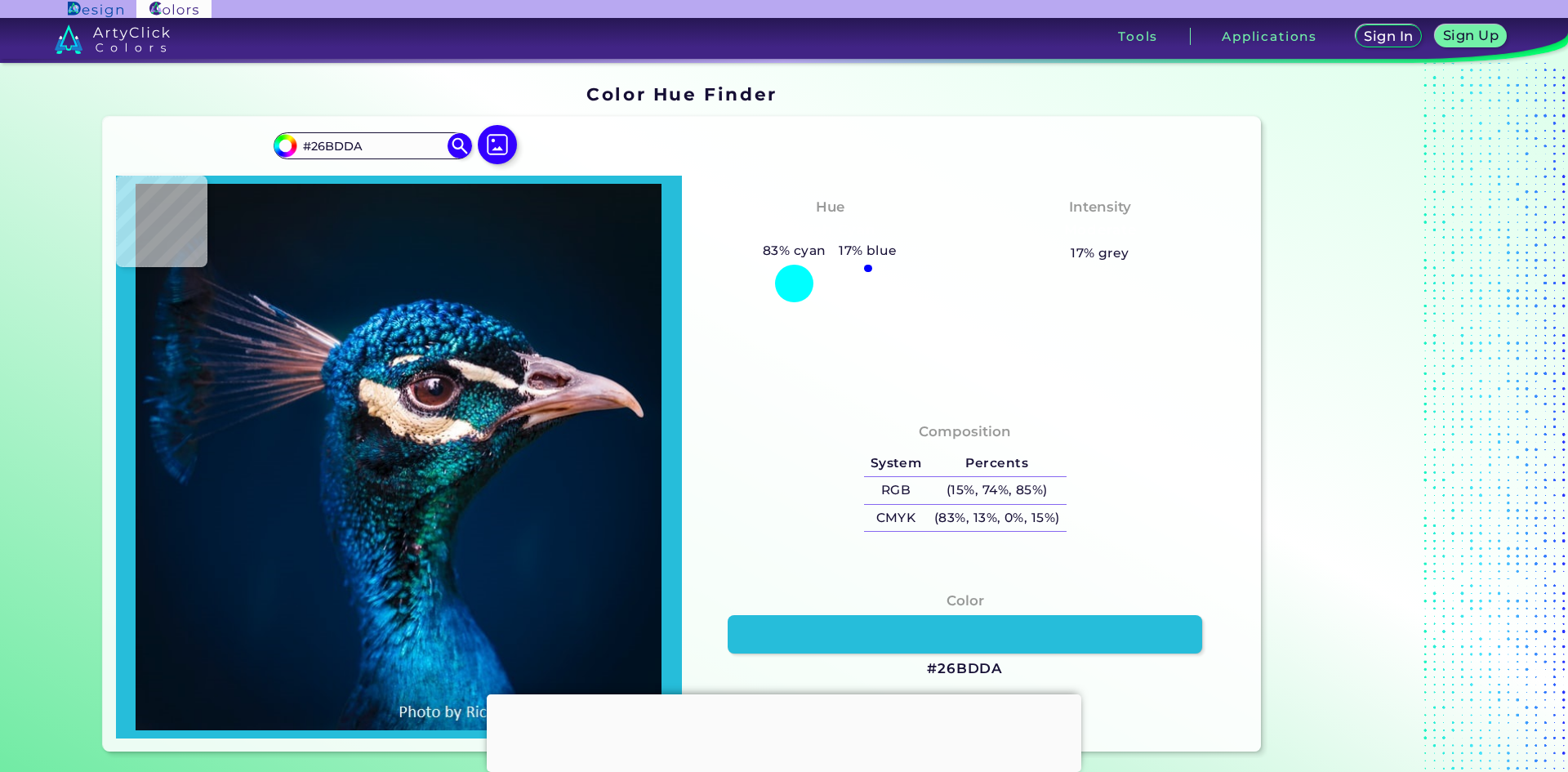
type input "#207dae"
type input "#207DAE"
type input "#083964"
type input "#1e70ac"
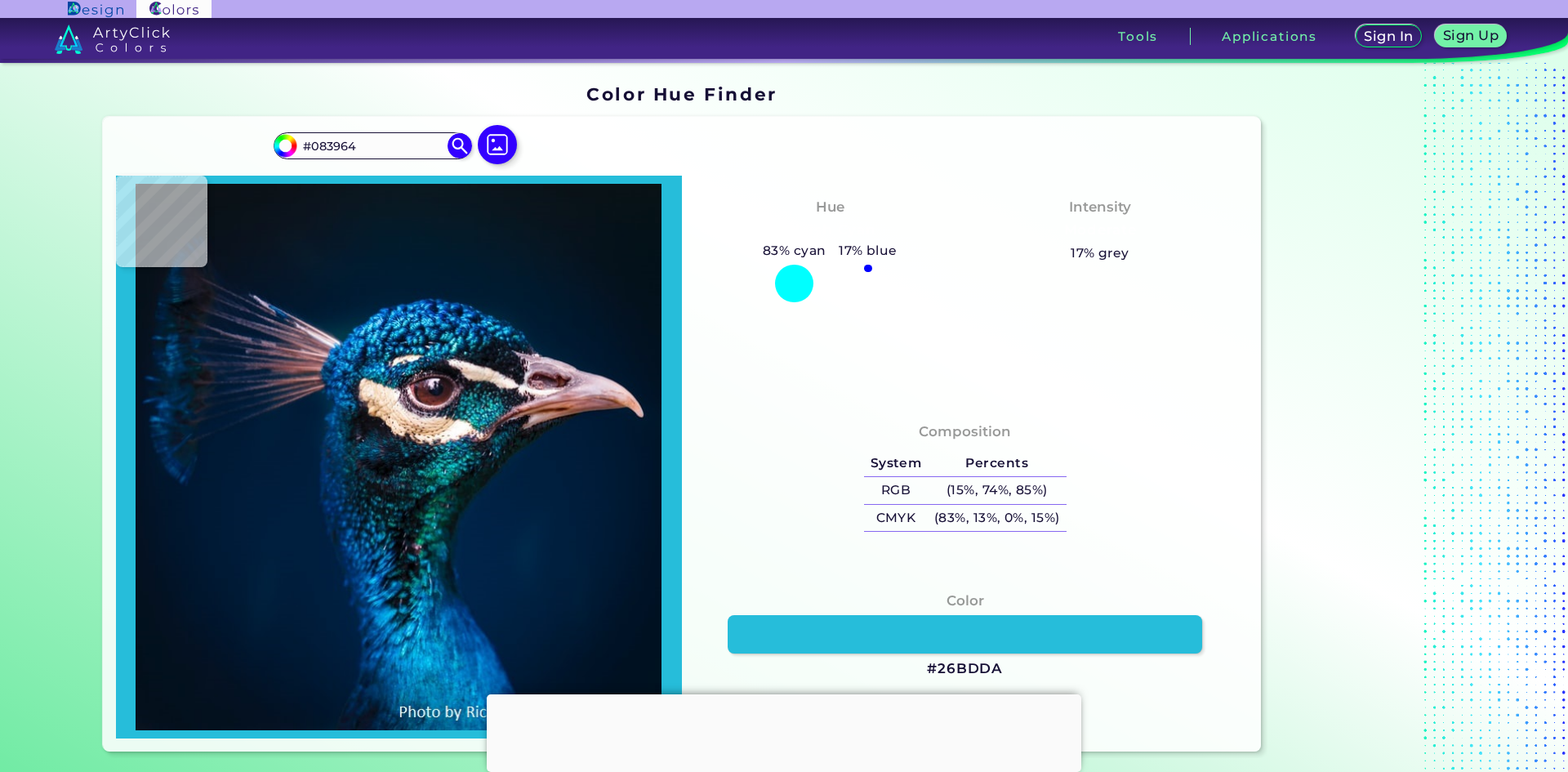
type input "#1E70AC"
type input "#095895"
type input "#012a5b"
type input "#012A5B"
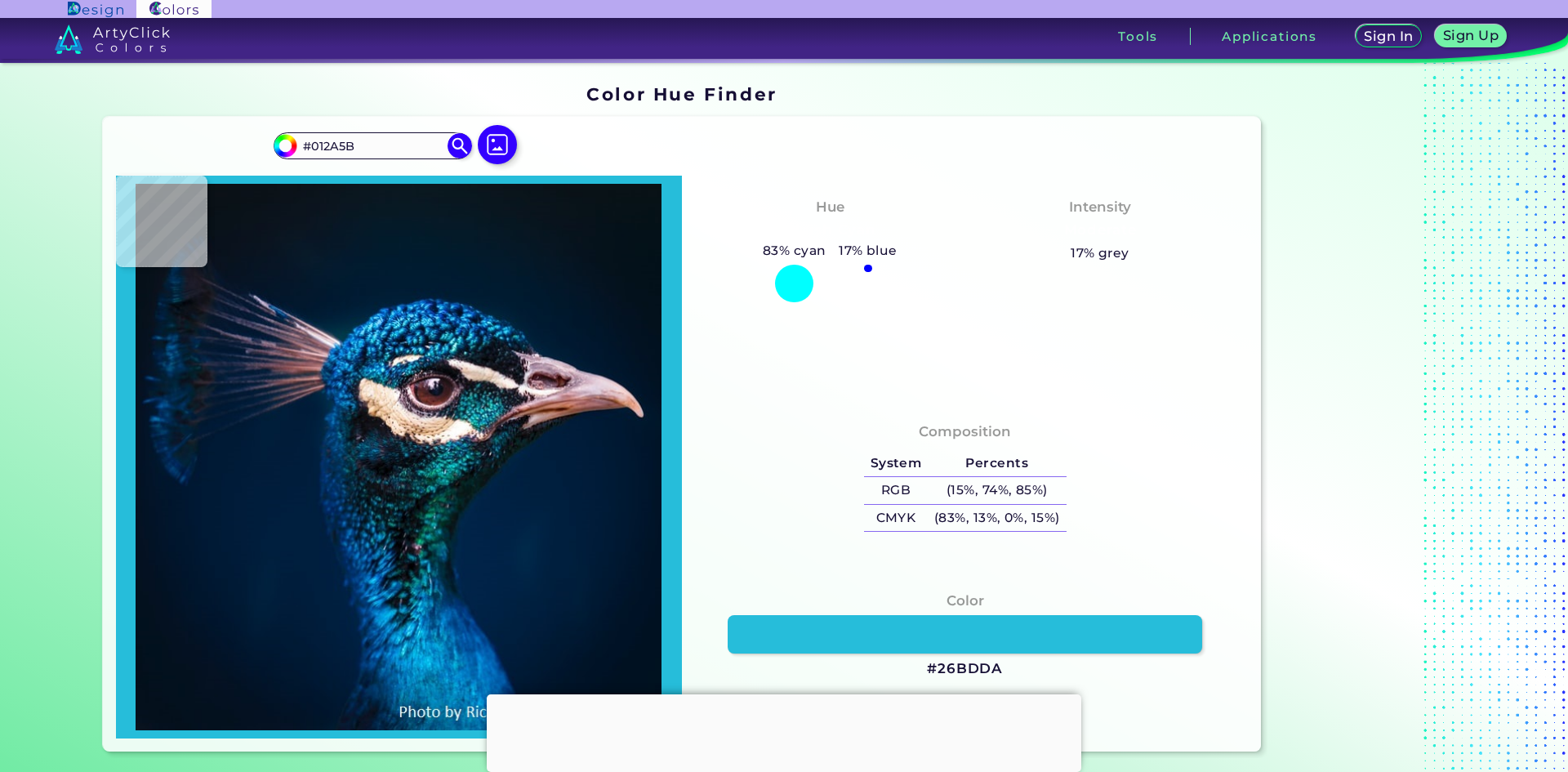
type input "#001032"
type input "#022a51"
type input "#022A51"
type input "#07639b"
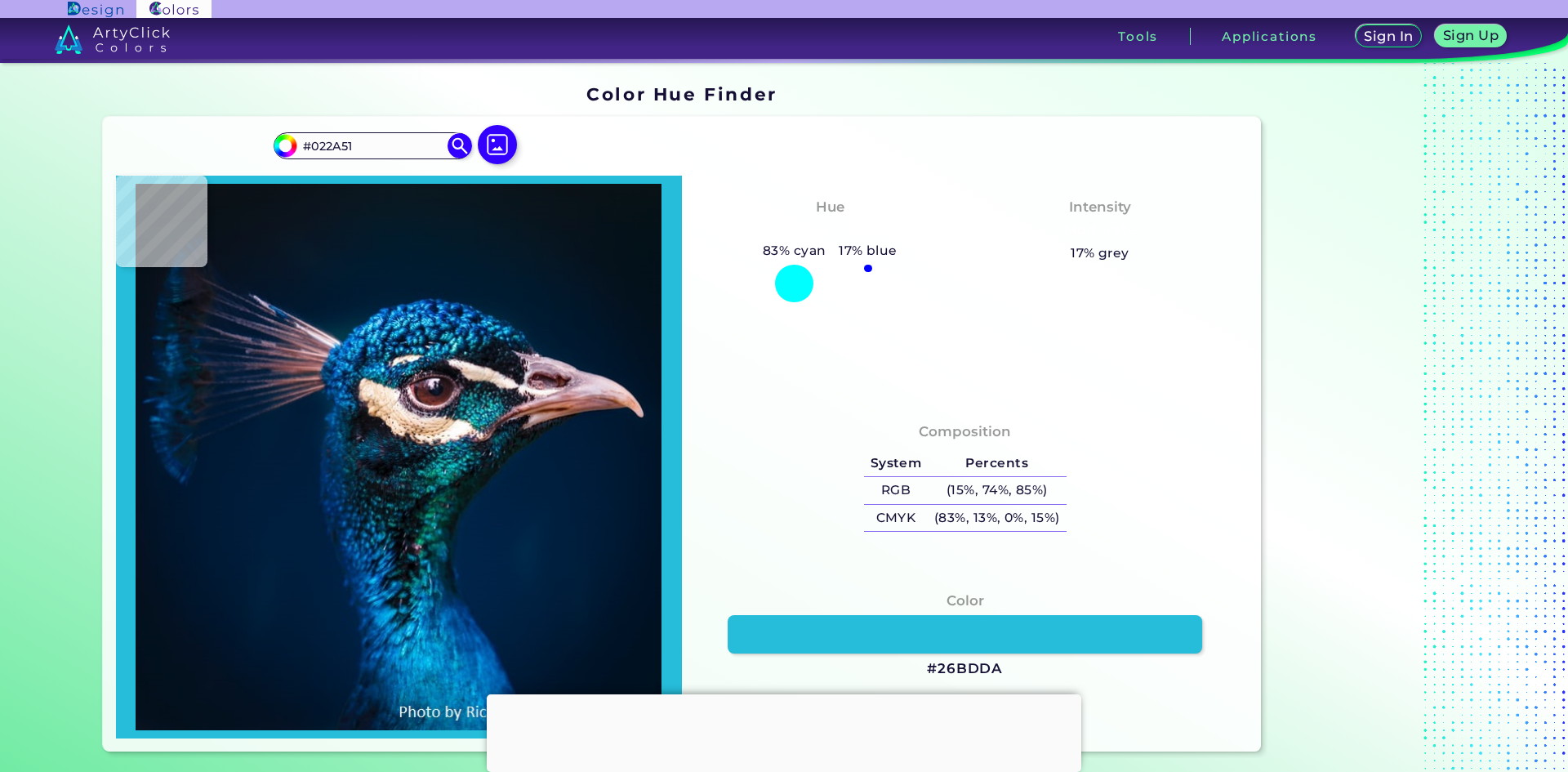
type input "#07639B"
type input "#31aae0"
type input "#31AAE0"
type input "#4bc5f7"
type input "#4BC5F7"
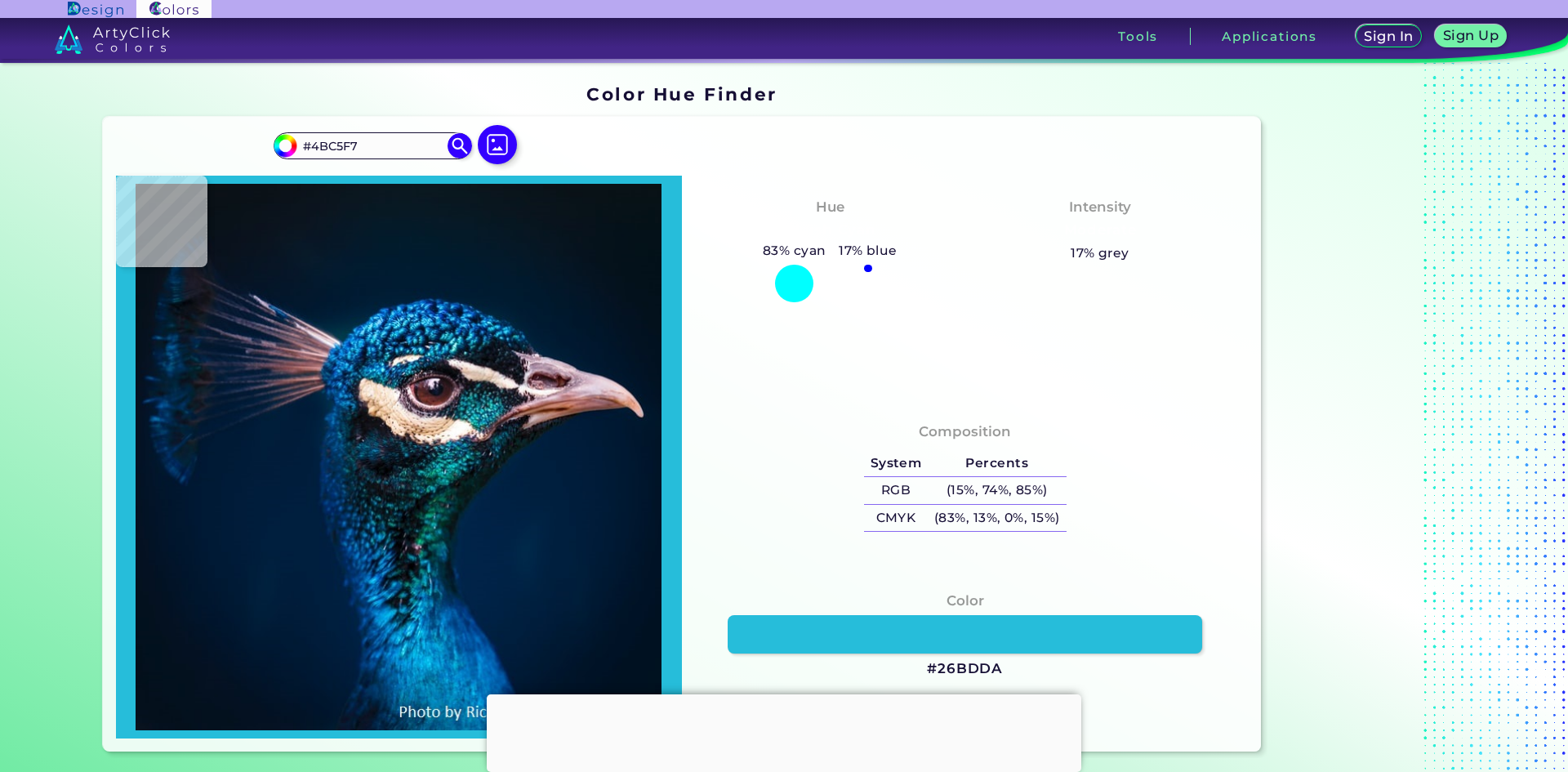
type input "#094977"
type input "#00204d"
type input "#00204D"
type input "#001d3a"
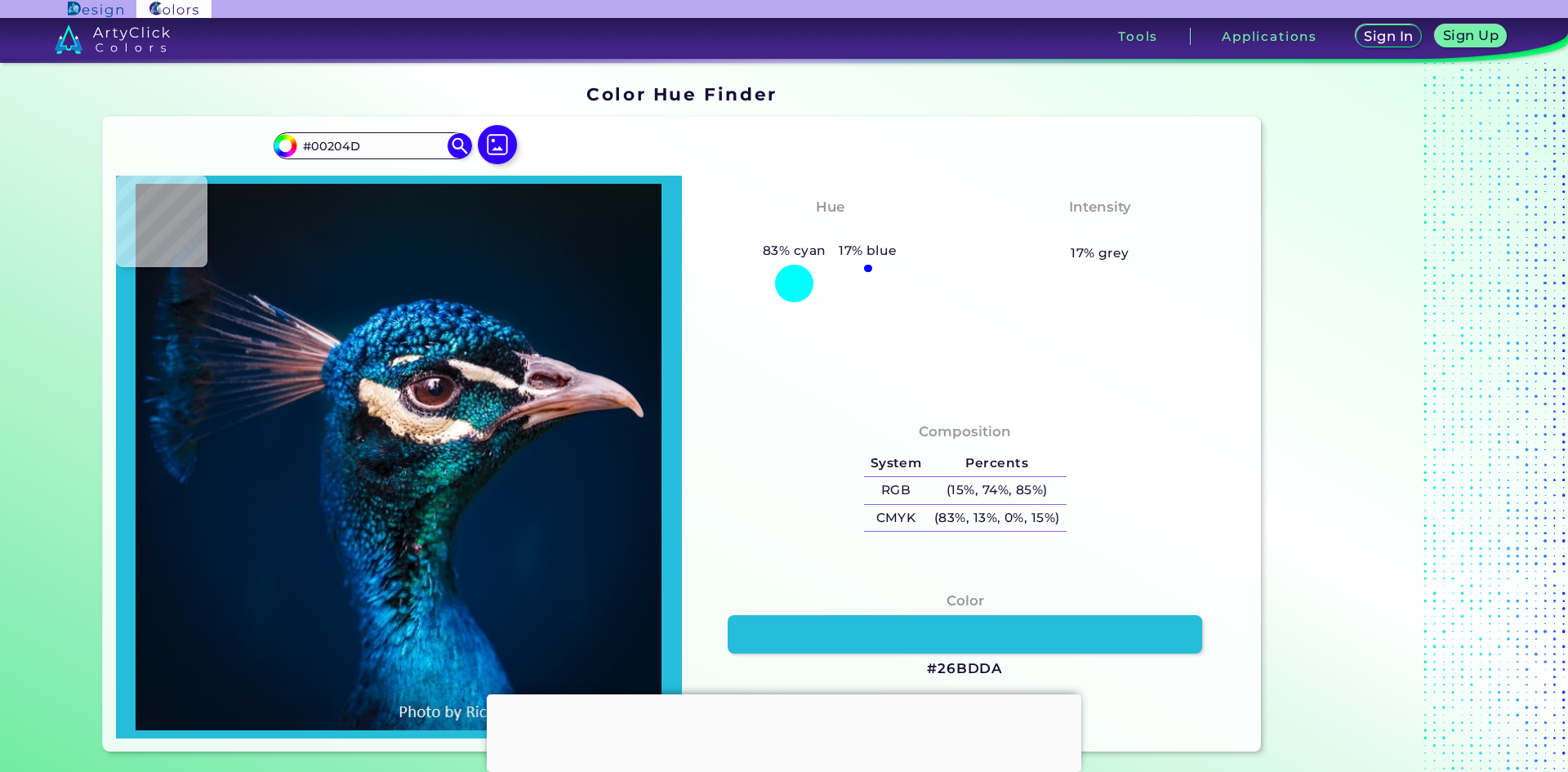
type input "#001D3A"
type input "#073760"
type input "#0b3e6a"
type input "#0B3E6A"
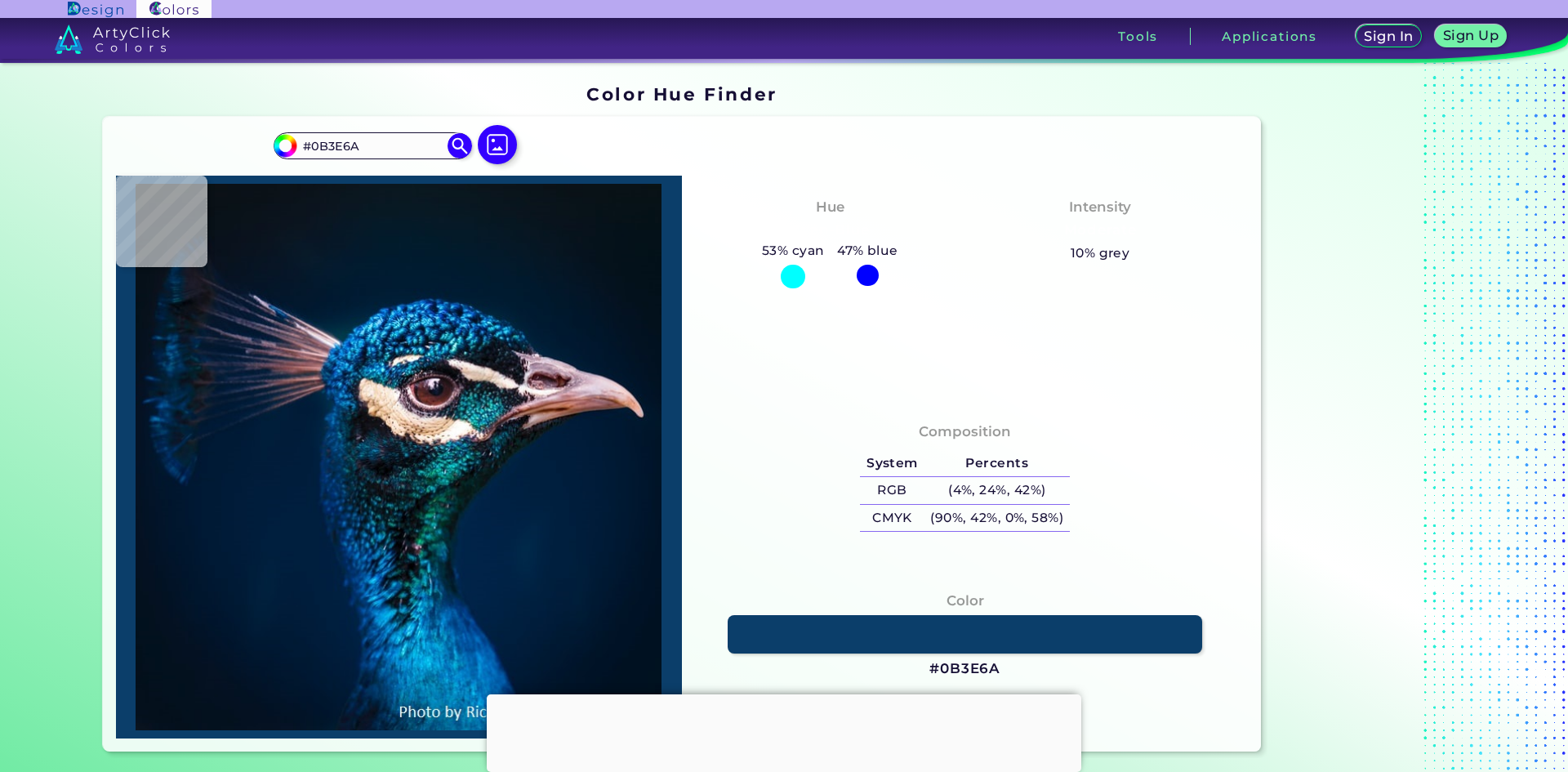
type input "#103a5d"
type input "#103A5D"
type input "#0f3d64"
type input "#0F3D64"
type input "#0b3e6a"
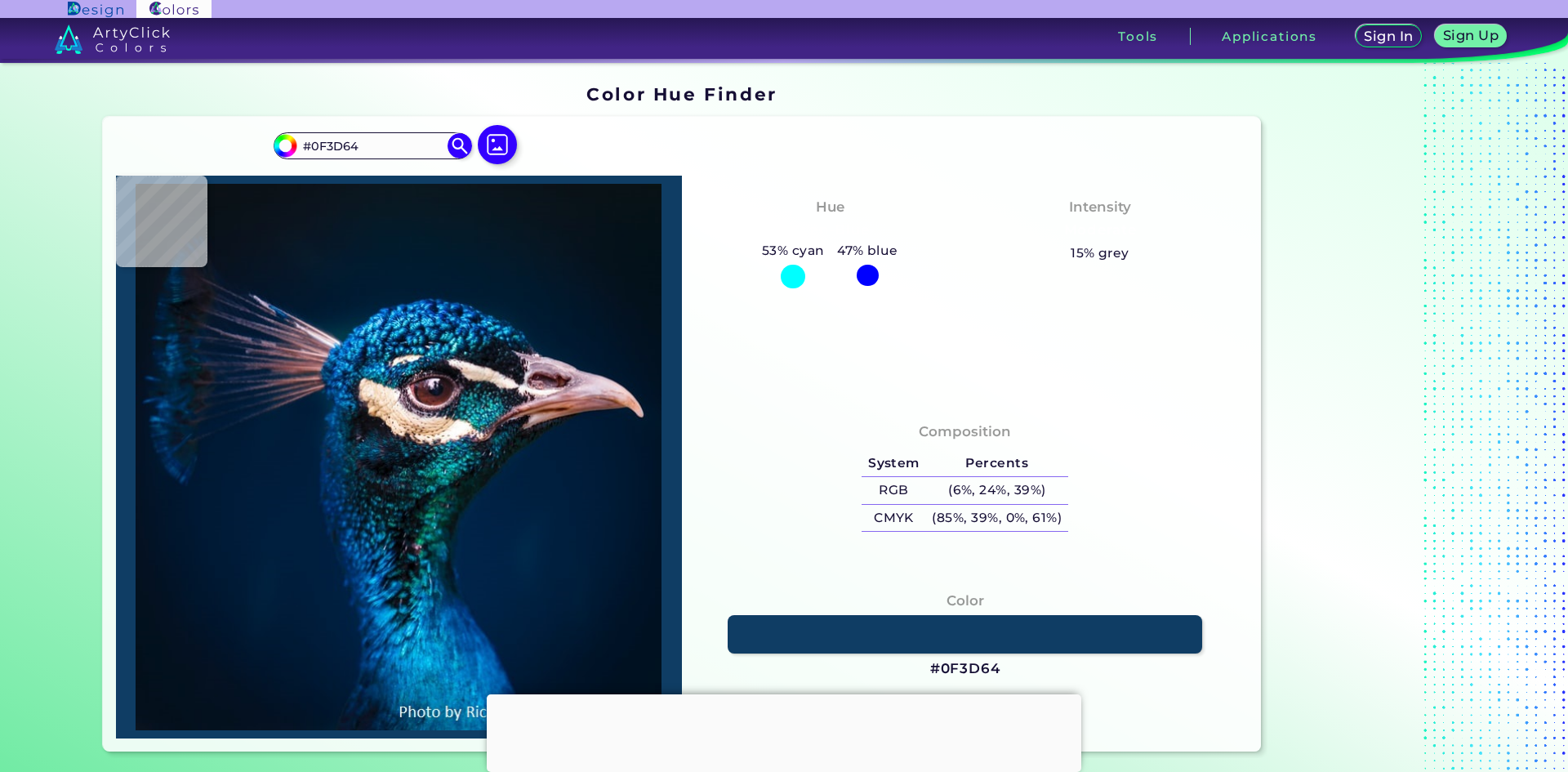
type input "#0B3E6A"
type input "#0a2838"
type input "#0A2838"
type input "#02224d"
type input "#02224D"
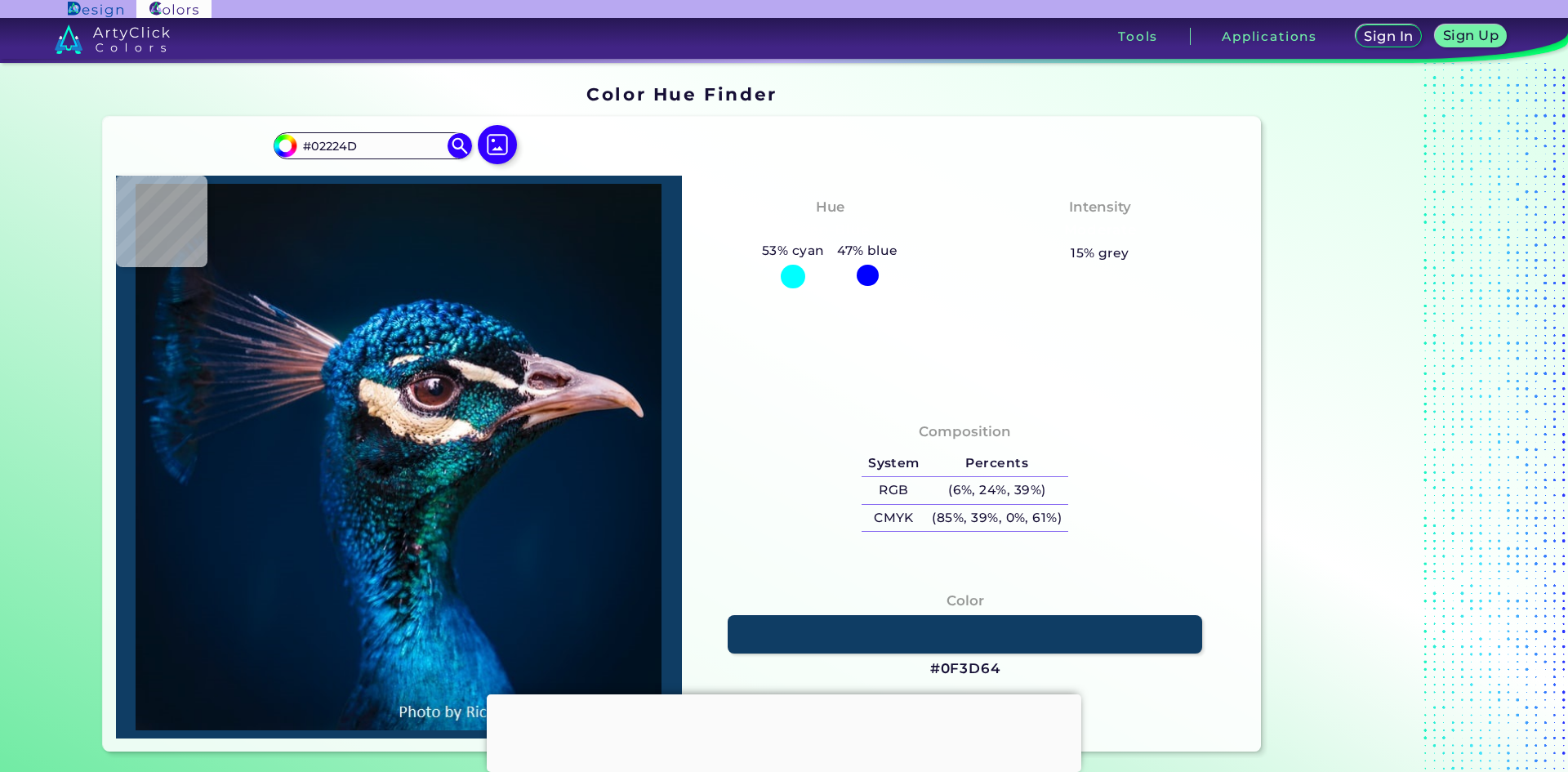
type input "#41b8d5"
type input "#41B8D5"
type input "#024159"
type input "#0f4c86"
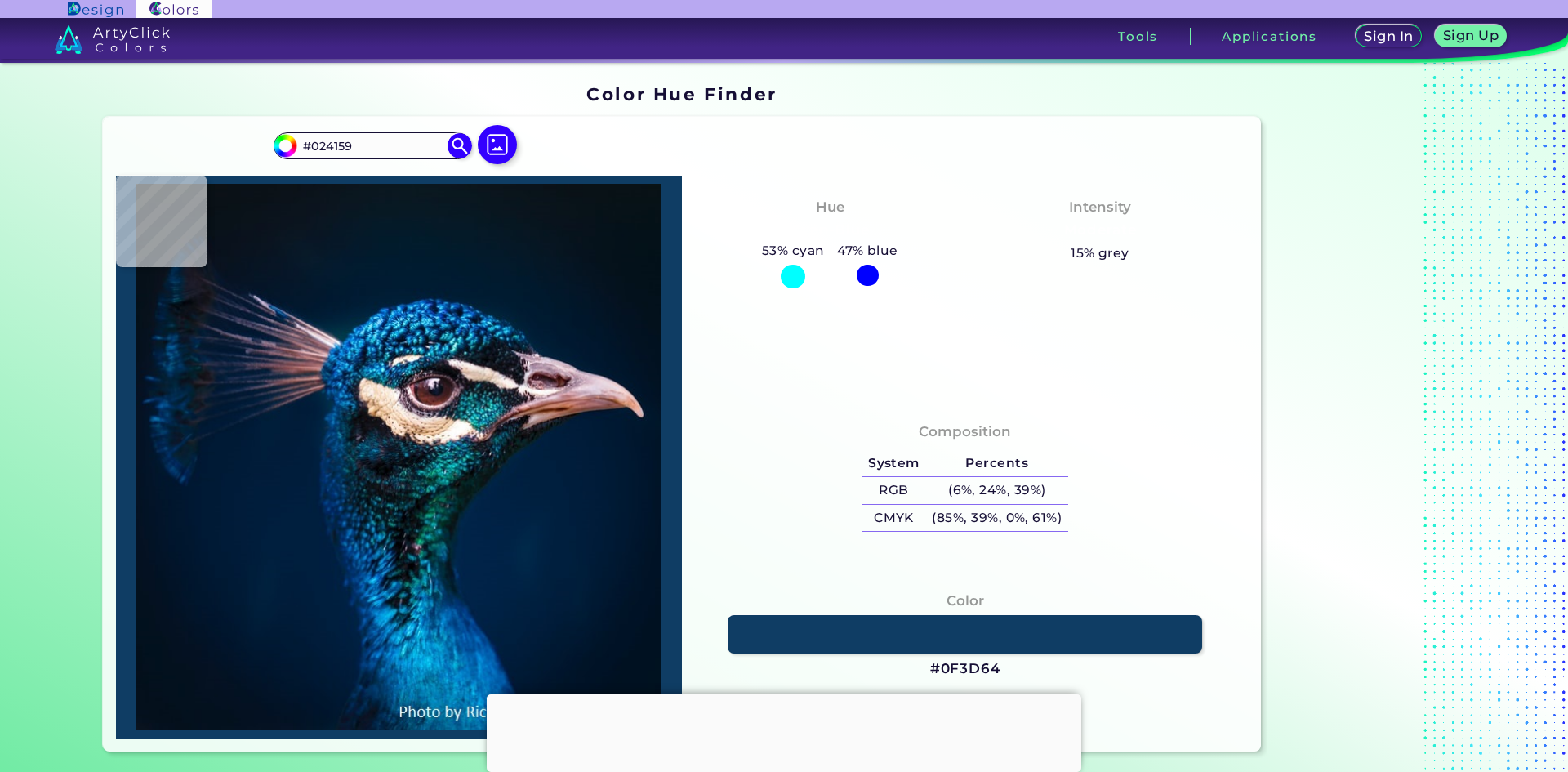
type input "#0F4C86"
type input "#072034"
type input "#094e8d"
type input "#094E8D"
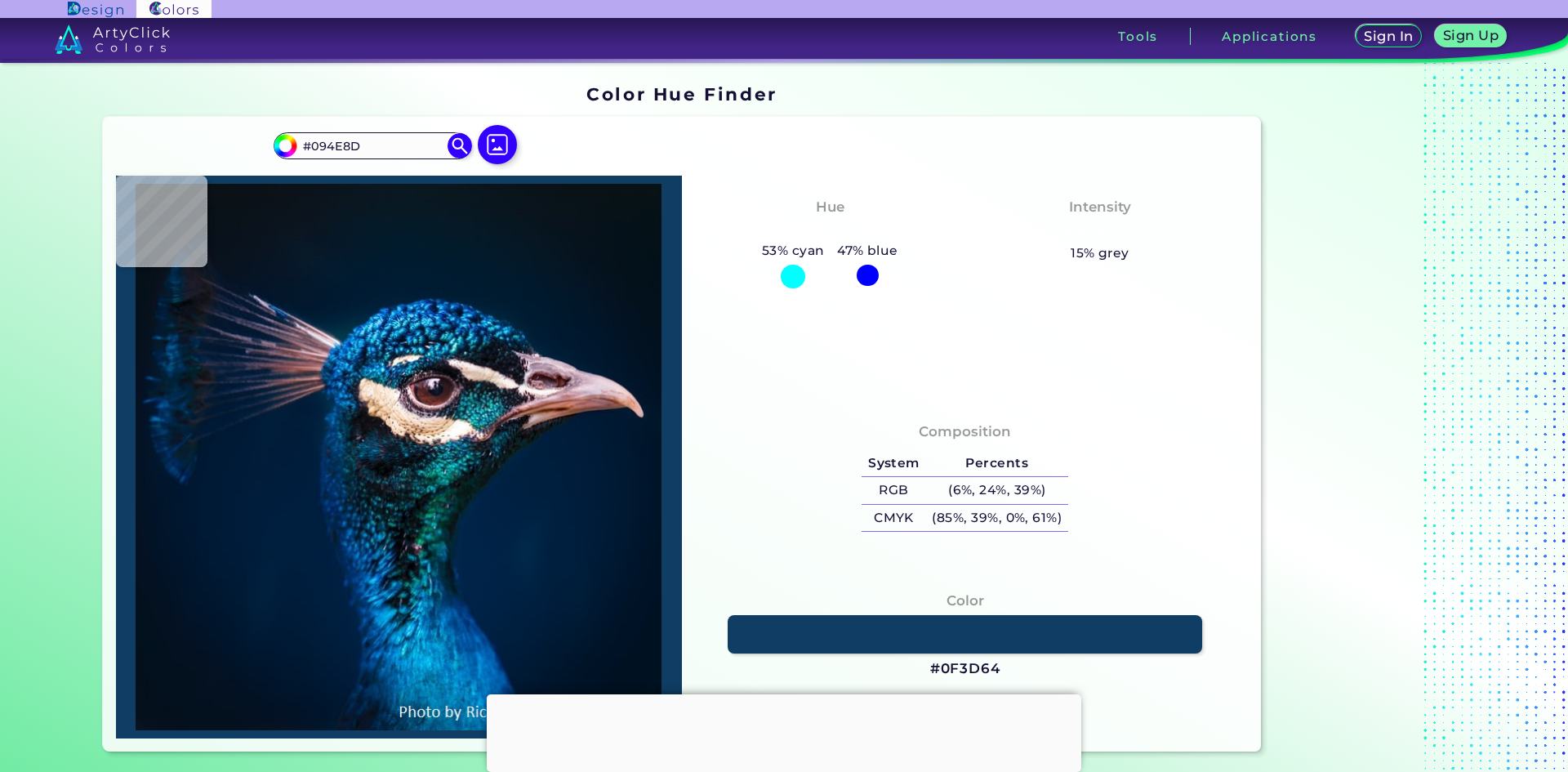
type input "#003d71"
type input "#003D71"
type input "#134a8e"
type input "#134A8E"
type input "#0762aa"
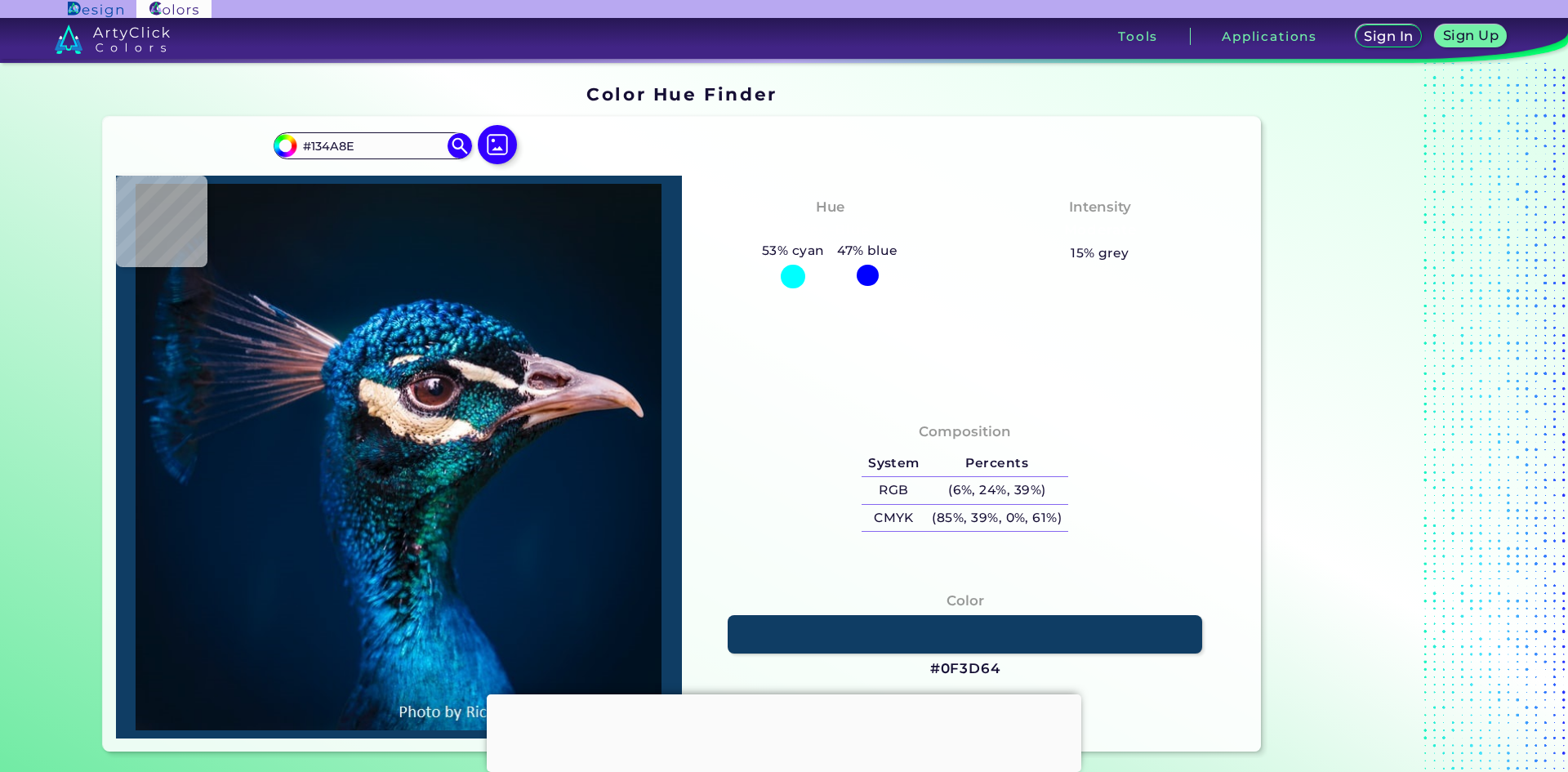
type input "#0762AA"
type input "#1384cb"
type input "#1384CB"
type input "#1d7bcb"
type input "#1D7BCB"
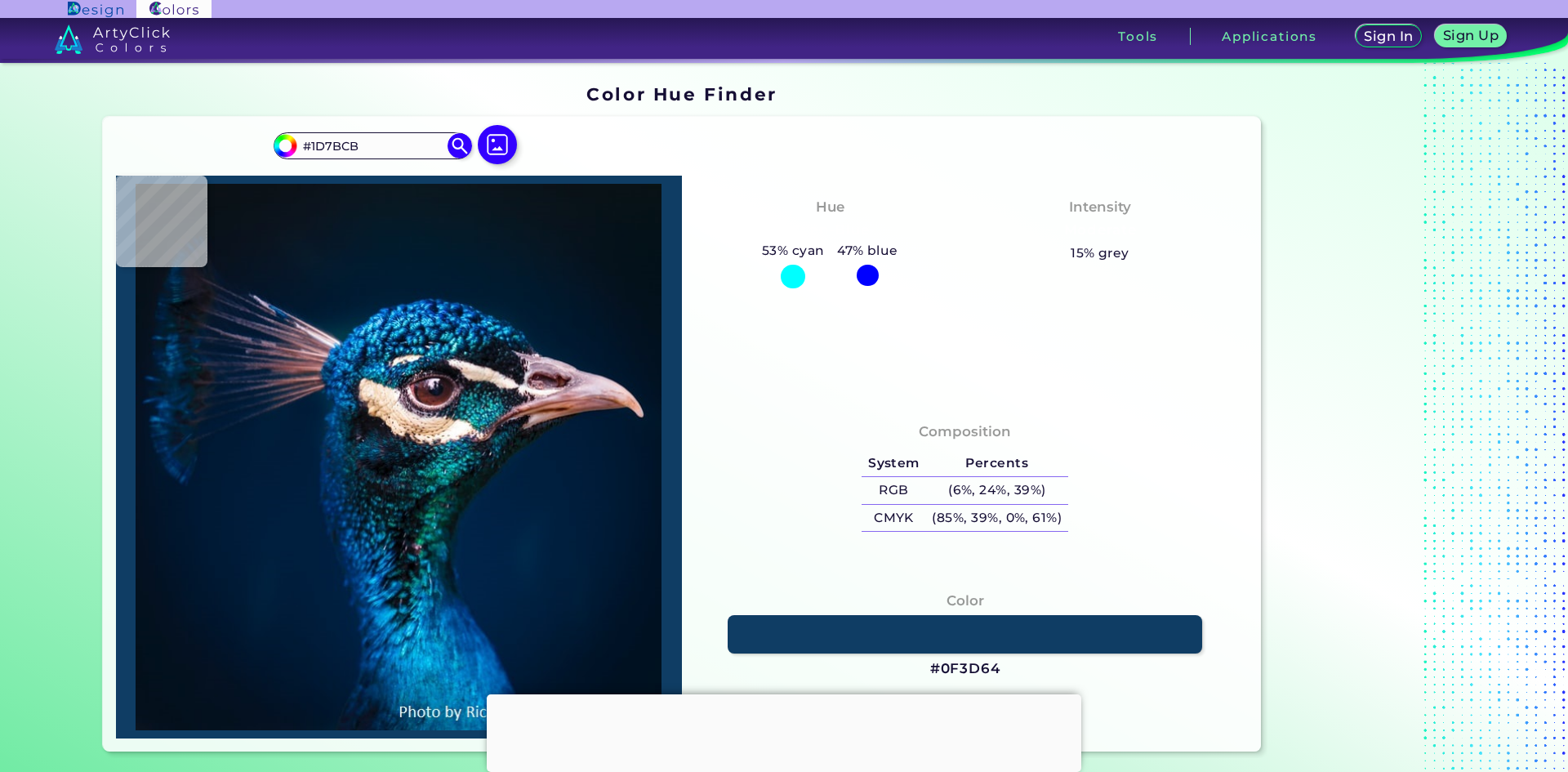
type input "#045ba6"
type input "#045BA6"
type input "#064c91"
type input "#064C91"
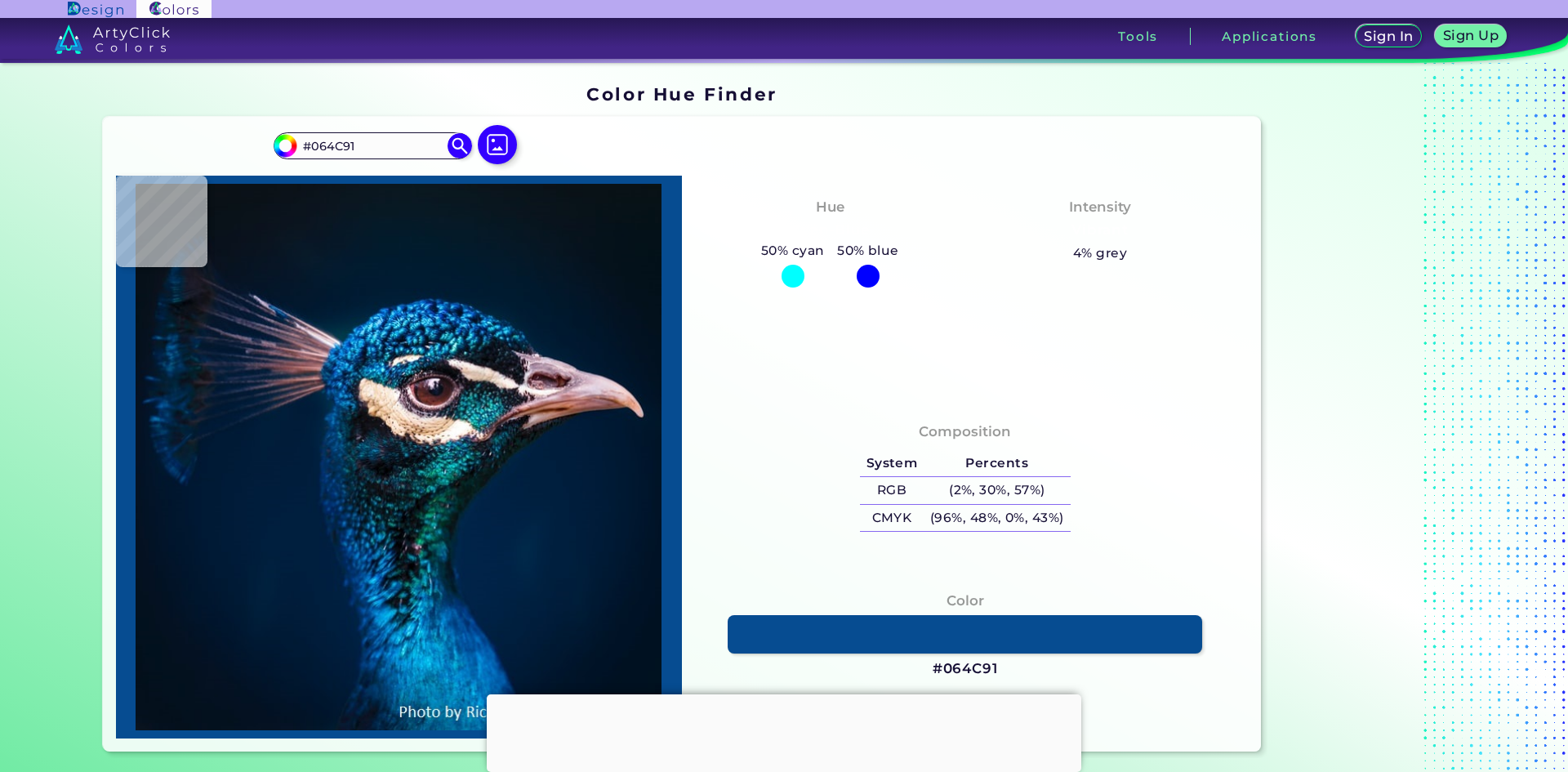
type input "#012550"
type input "#0f517c"
type input "#0F517C"
type input "#105484"
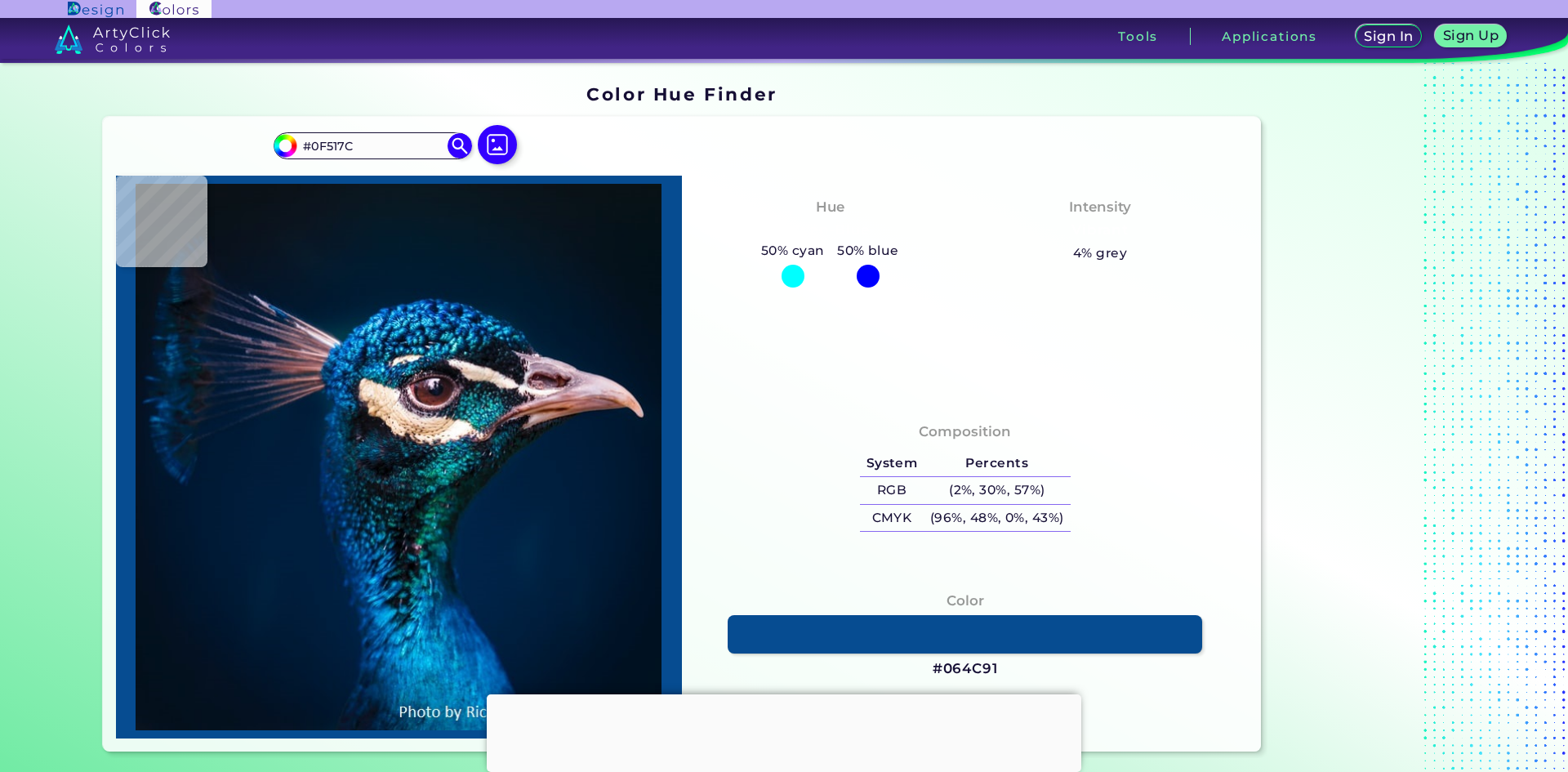
type input "#105484"
type input "#044a72"
type input "#044A72"
type input "#0b2d51"
type input "#0B2D51"
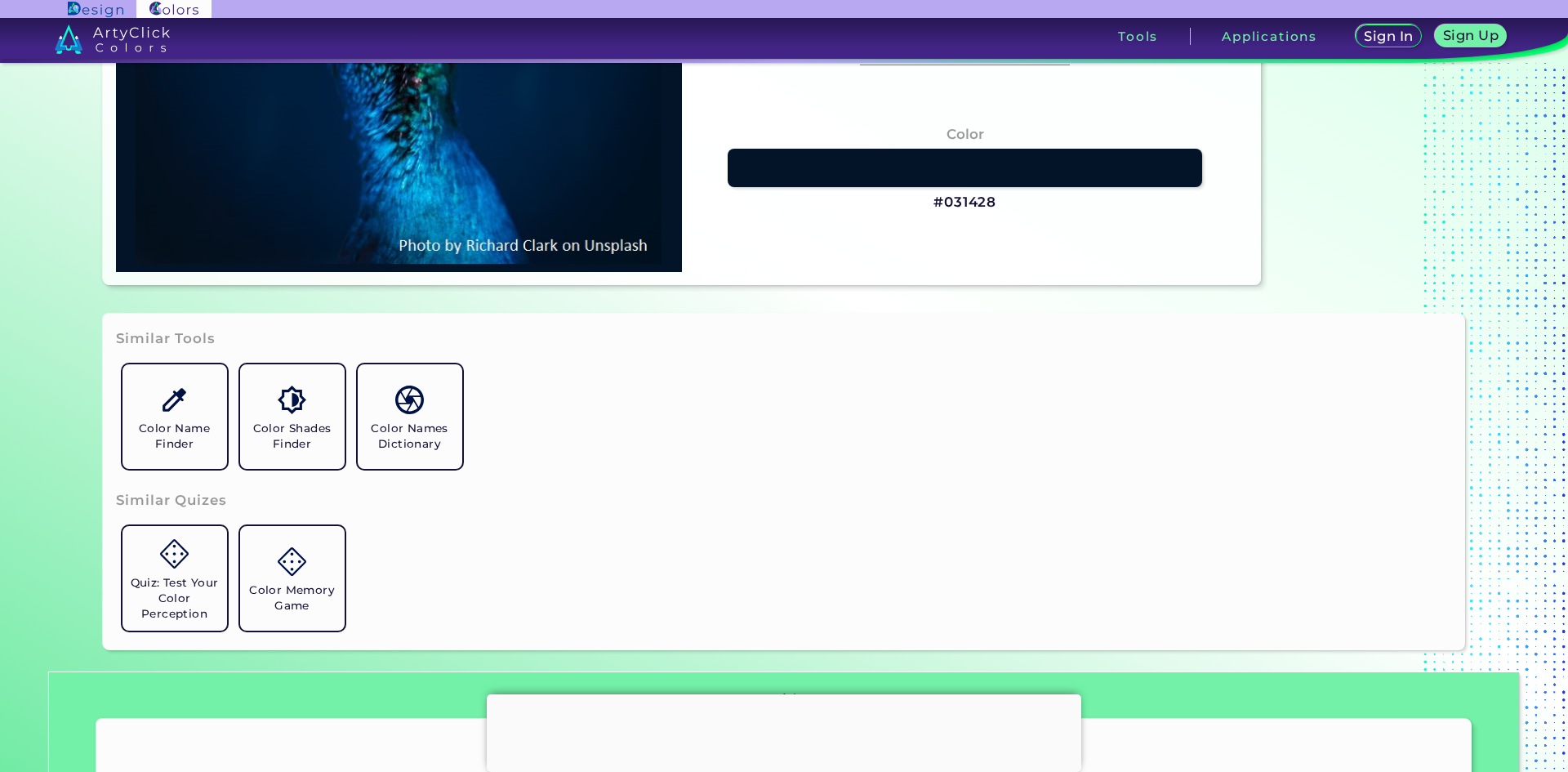
scroll to position [572, 0]
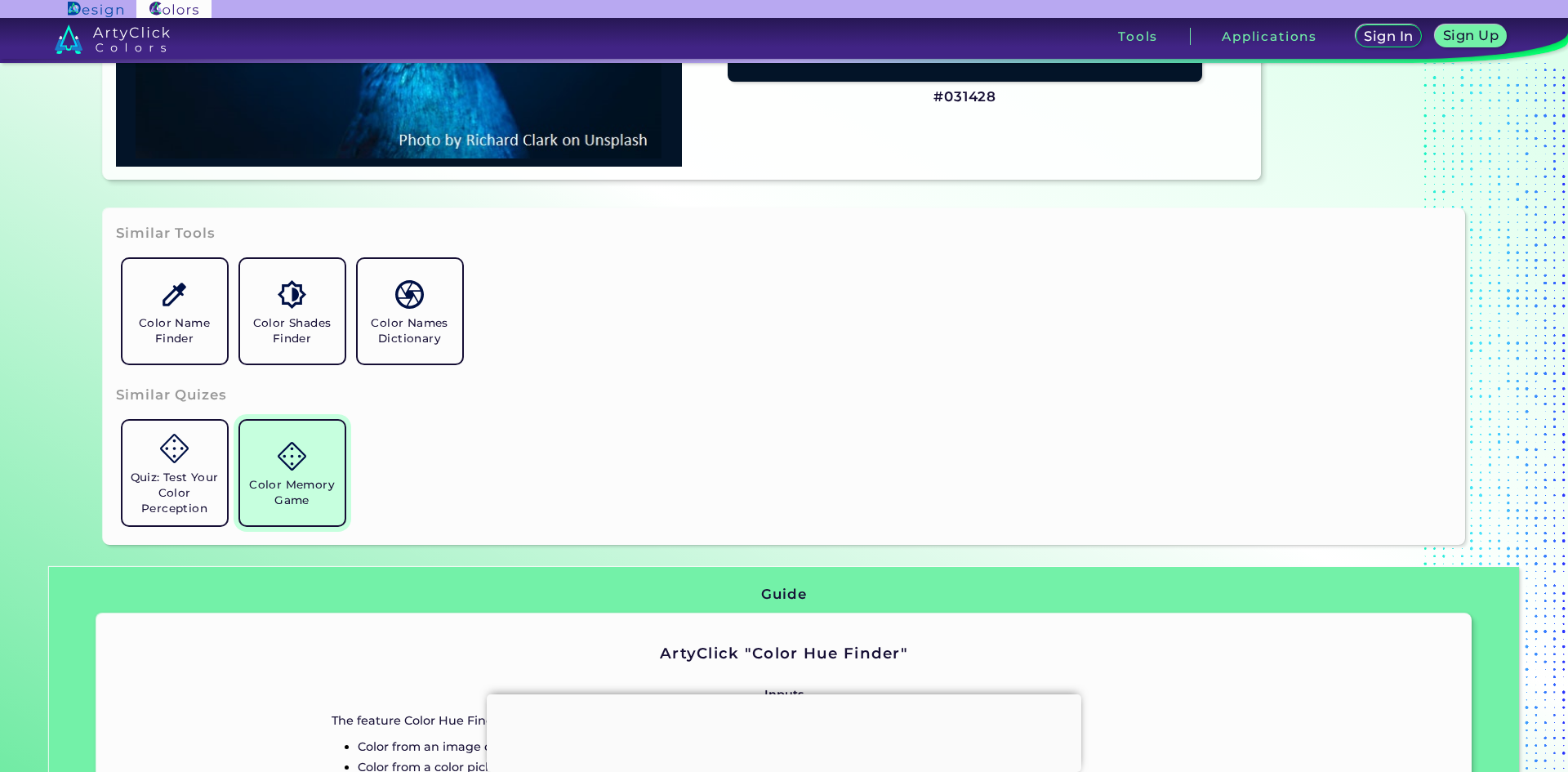
click at [258, 470] on link "Color Memory Game" at bounding box center [292, 472] width 118 height 118
